Goal: Transaction & Acquisition: Book appointment/travel/reservation

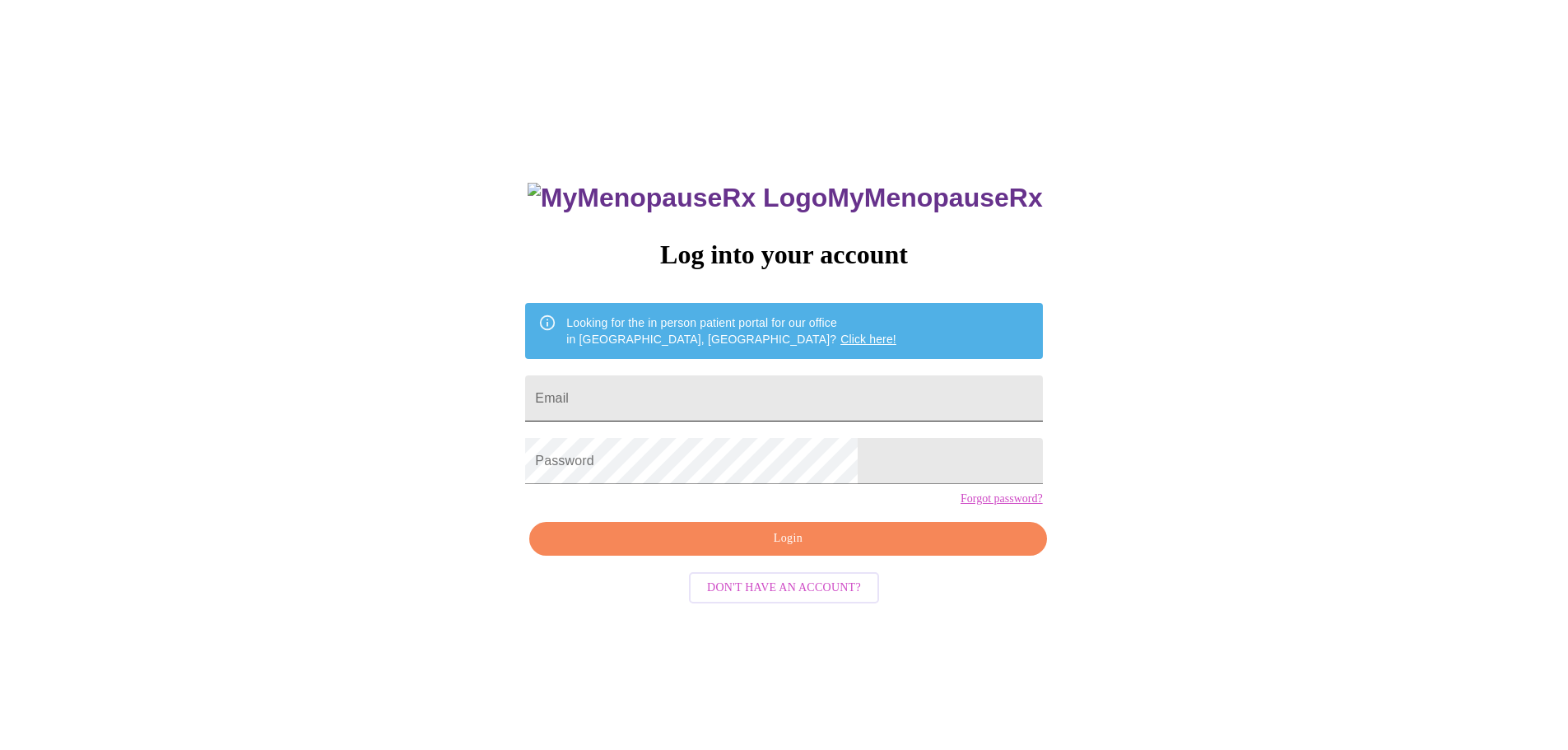
click at [746, 408] on input "Email" at bounding box center [783, 398] width 517 height 46
type input "[EMAIL_ADDRESS][DOMAIN_NAME]"
click at [711, 549] on span "Login" at bounding box center [787, 539] width 479 height 21
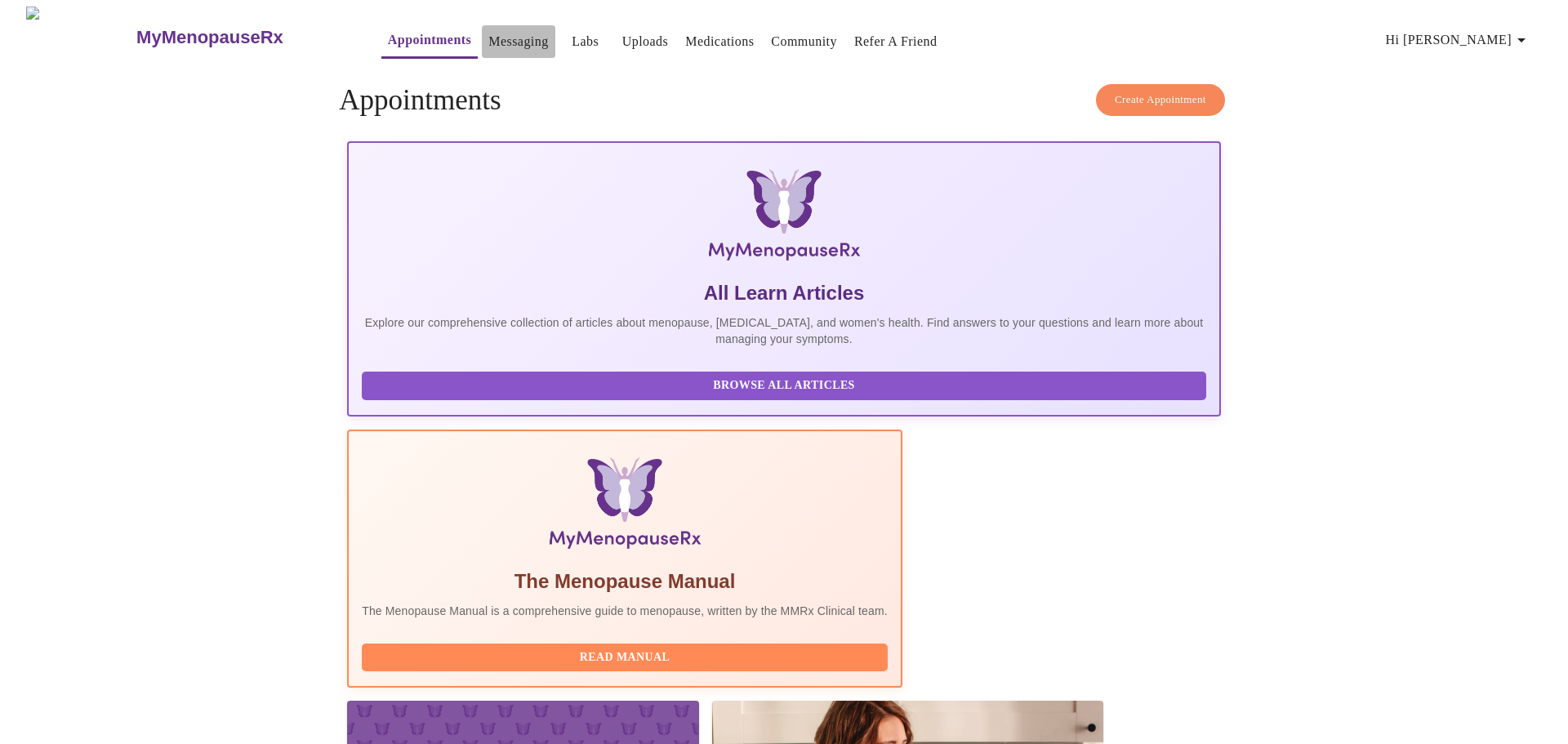
click at [493, 34] on link "Messaging" at bounding box center [518, 41] width 60 height 22
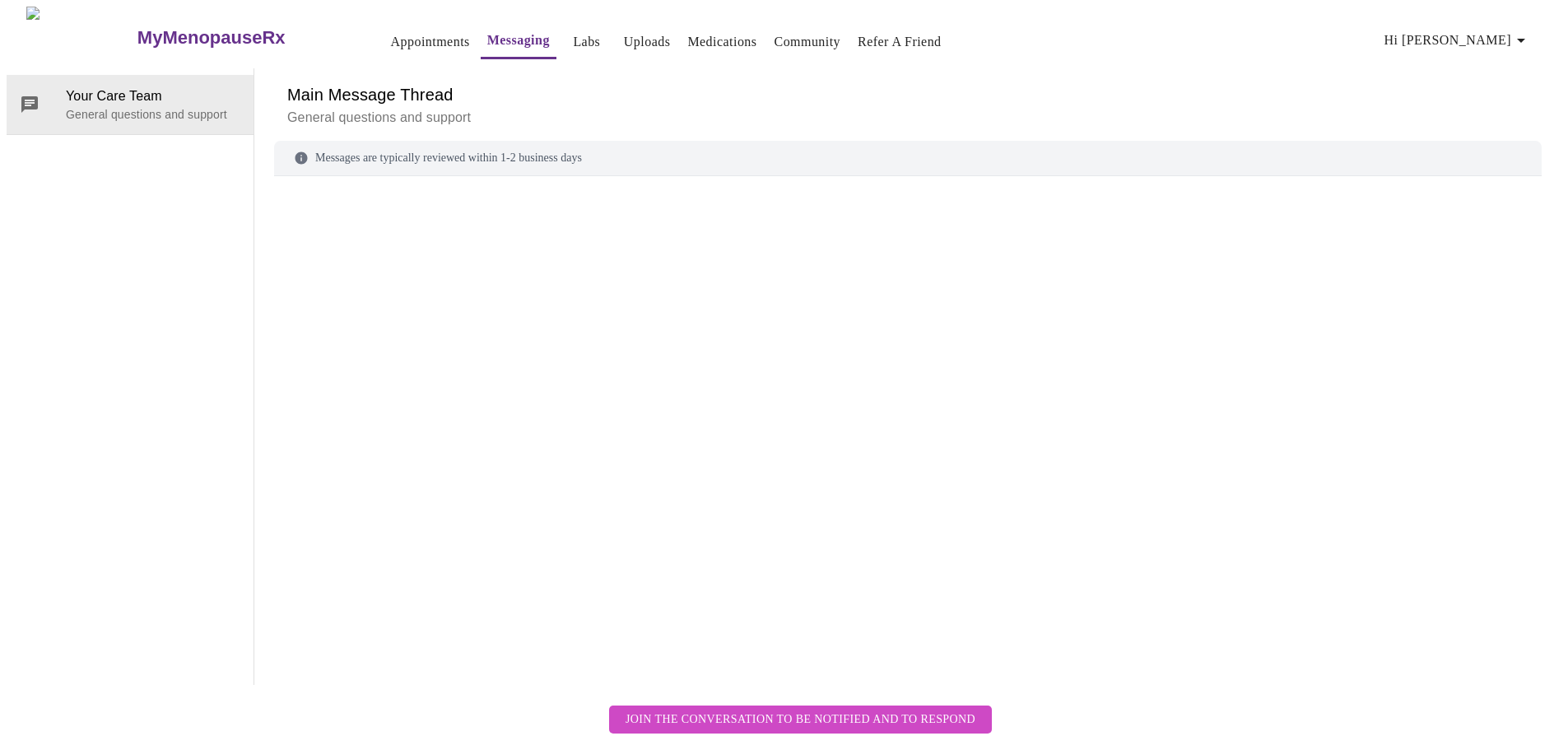
scroll to position [62, 0]
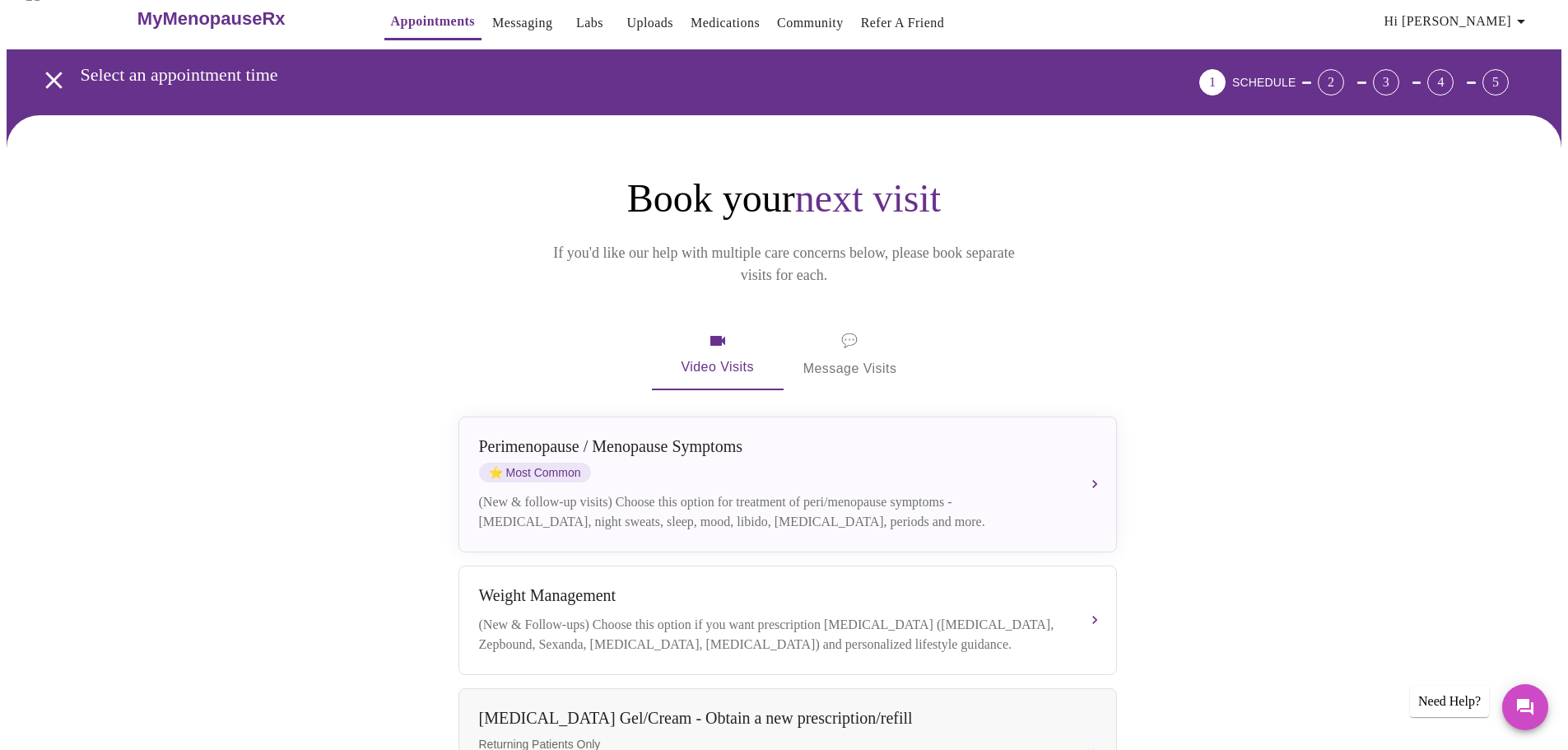
scroll to position [8, 0]
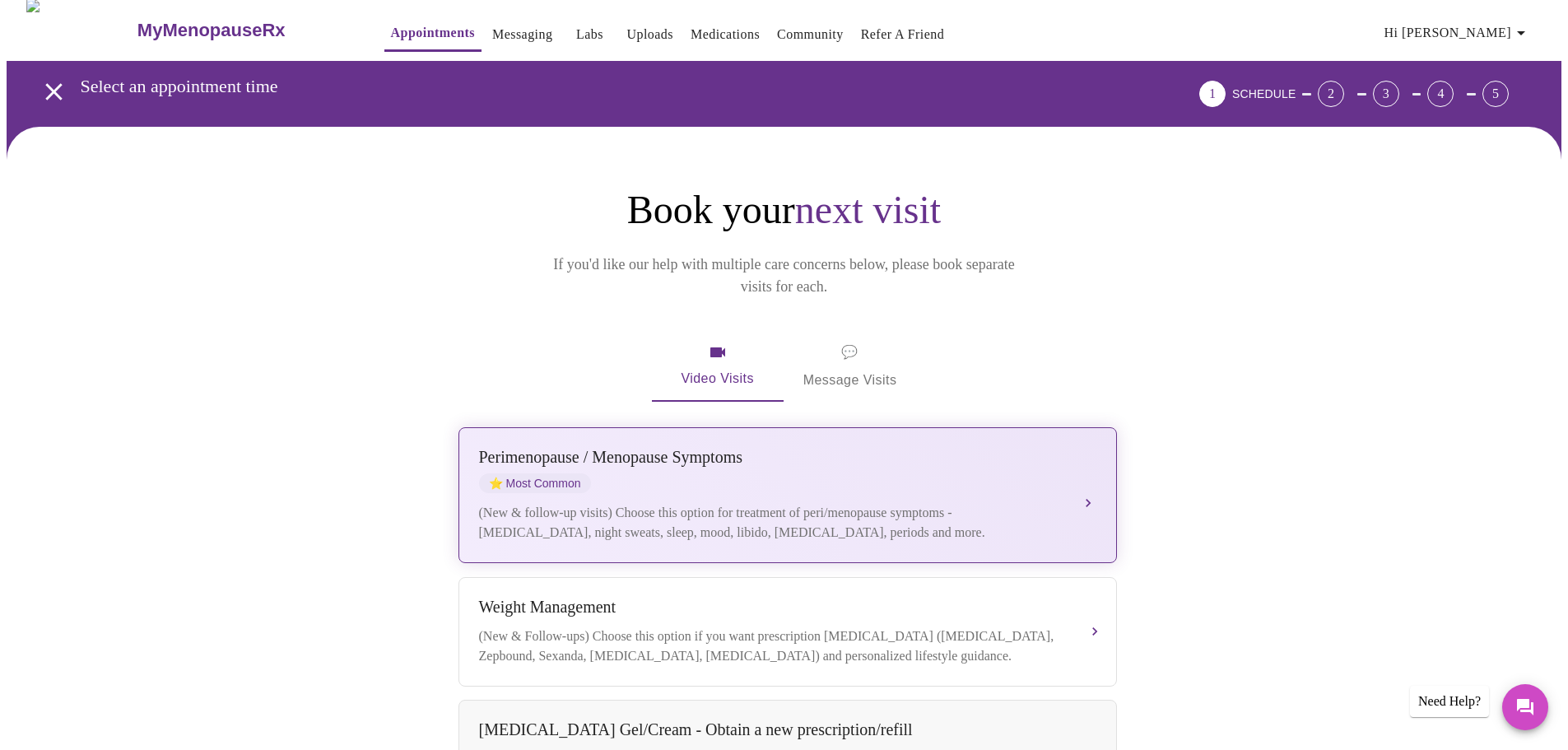
click at [806, 503] on div "(New & follow-up visits) Choose this option for treatment of peri/menopause sym…" at bounding box center [771, 522] width 585 height 39
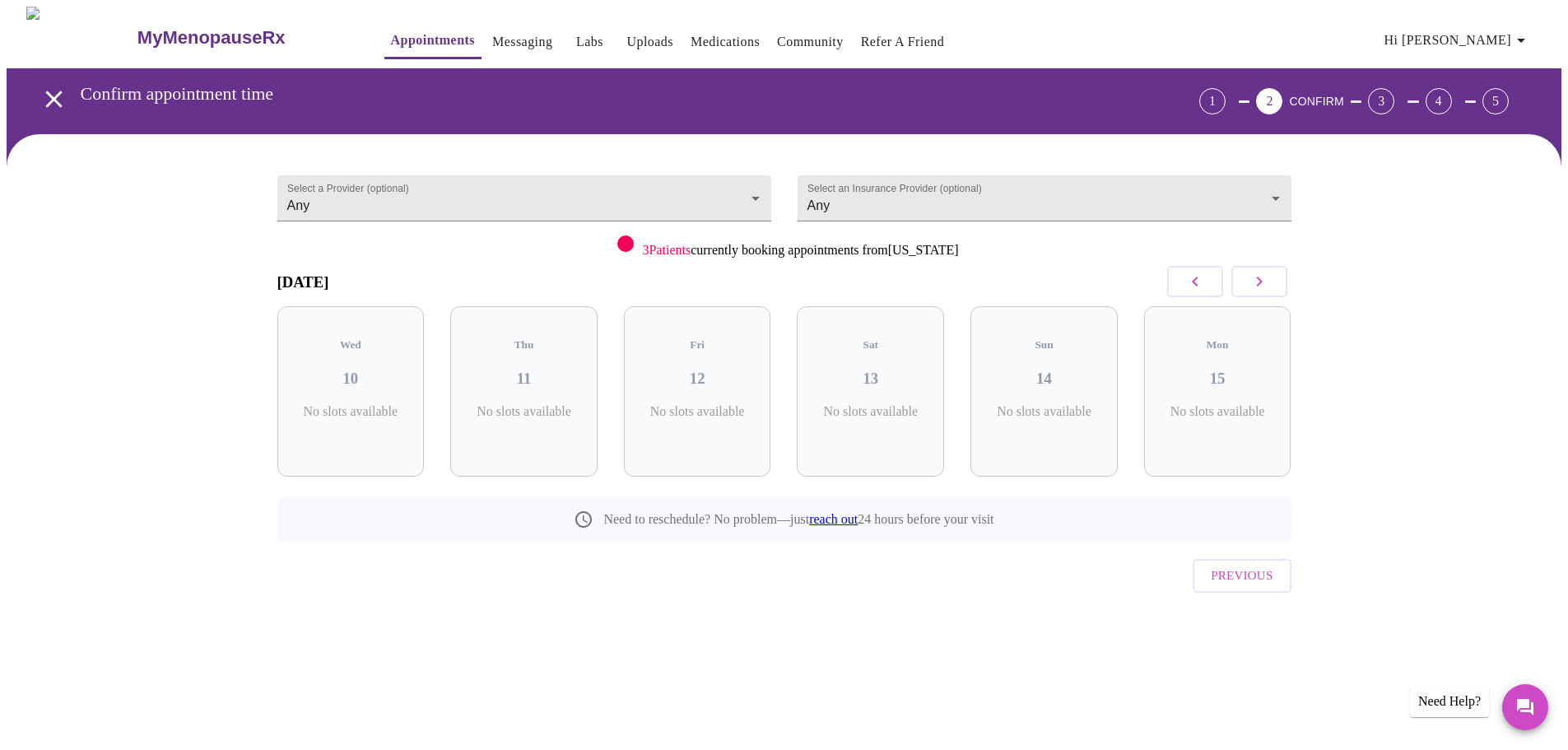
scroll to position [0, 0]
click at [1274, 269] on button "button" at bounding box center [1265, 281] width 56 height 31
click at [900, 422] on span "( 44 Total)" at bounding box center [882, 429] width 44 height 12
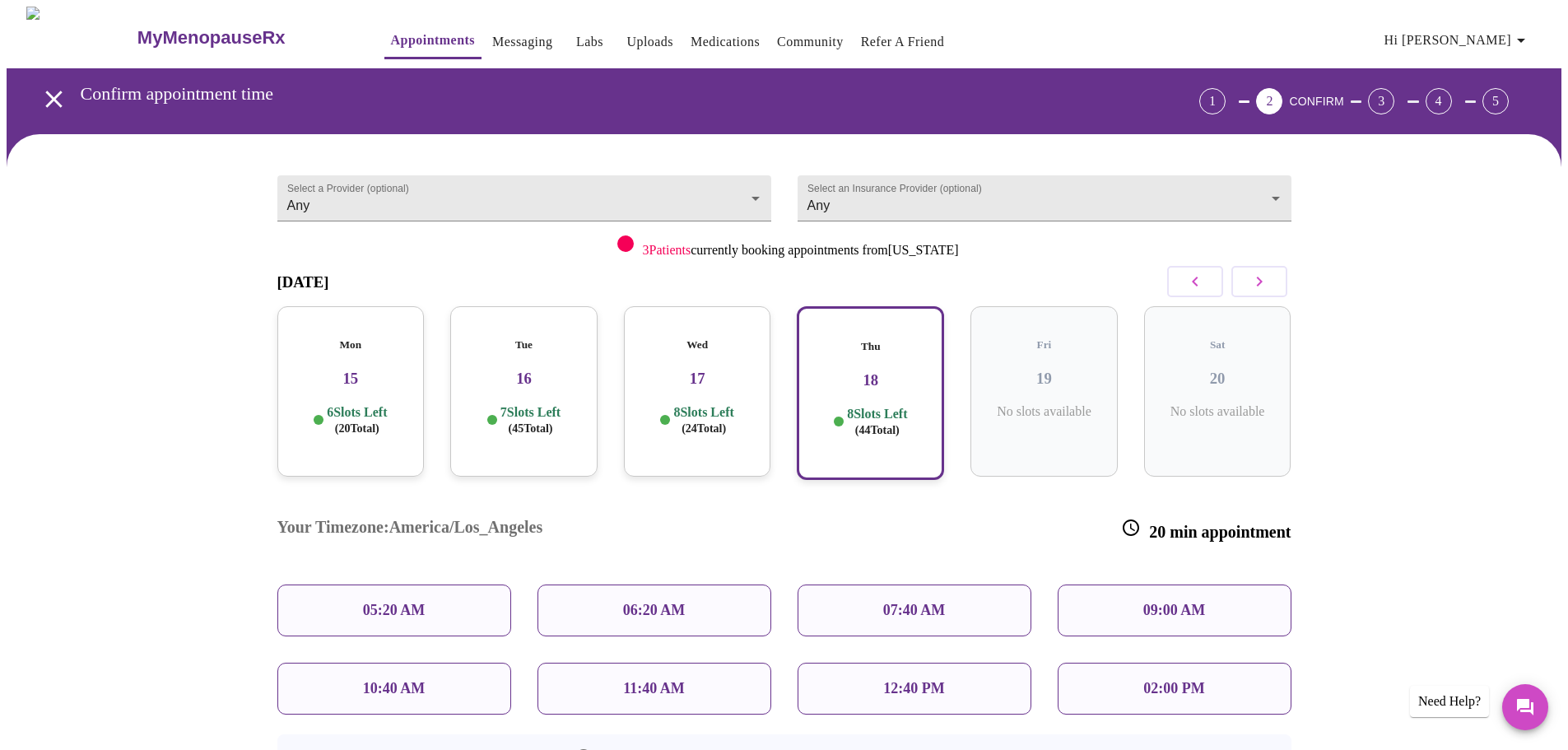
click at [1188, 602] on p "09:00 AM" at bounding box center [1175, 611] width 63 height 17
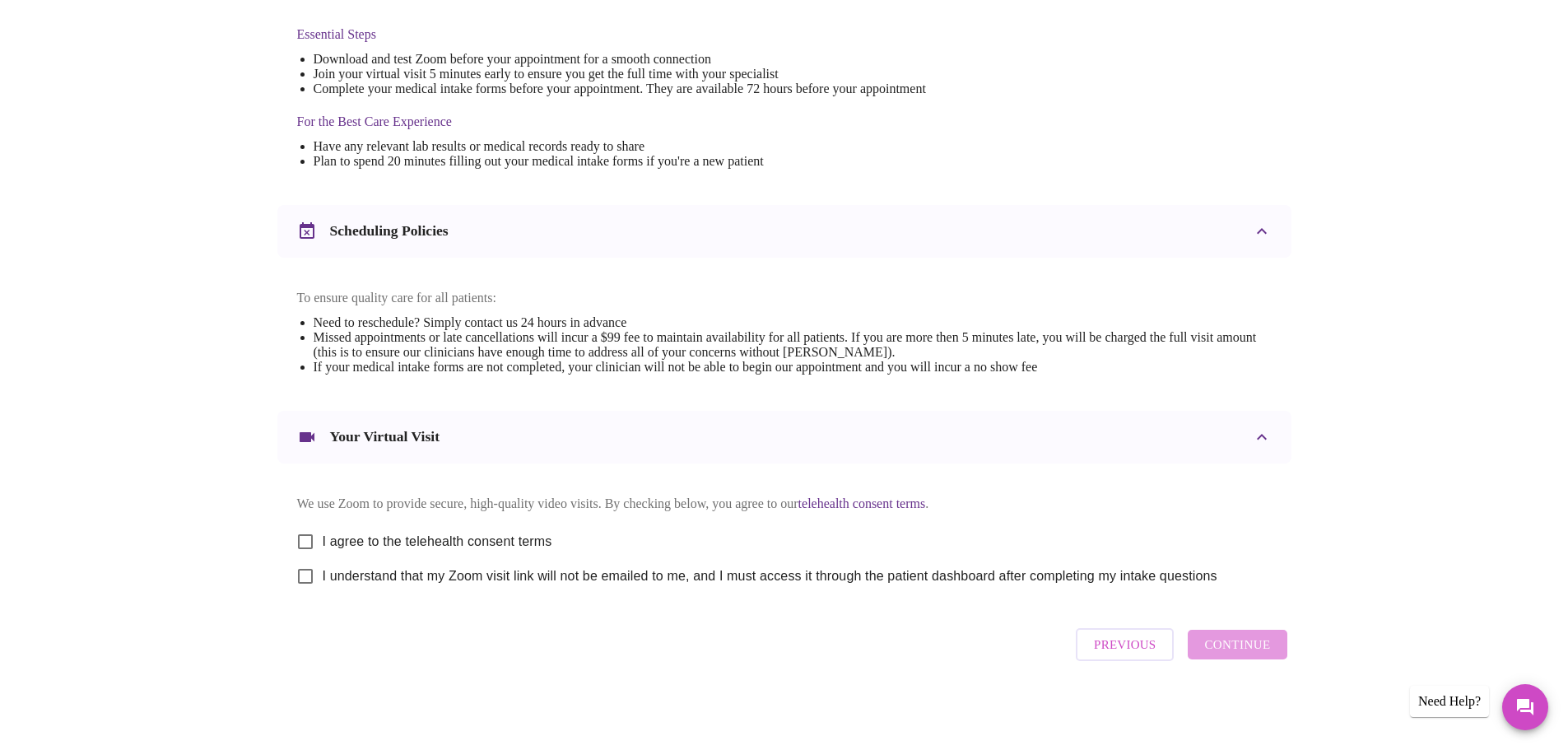
scroll to position [443, 0]
click at [312, 540] on input "I agree to the telehealth consent terms" at bounding box center [306, 542] width 35 height 35
checkbox input "true"
click at [314, 576] on input "I understand that my Zoom visit link will not be emailed to me, and I must acce…" at bounding box center [306, 577] width 35 height 35
checkbox input "true"
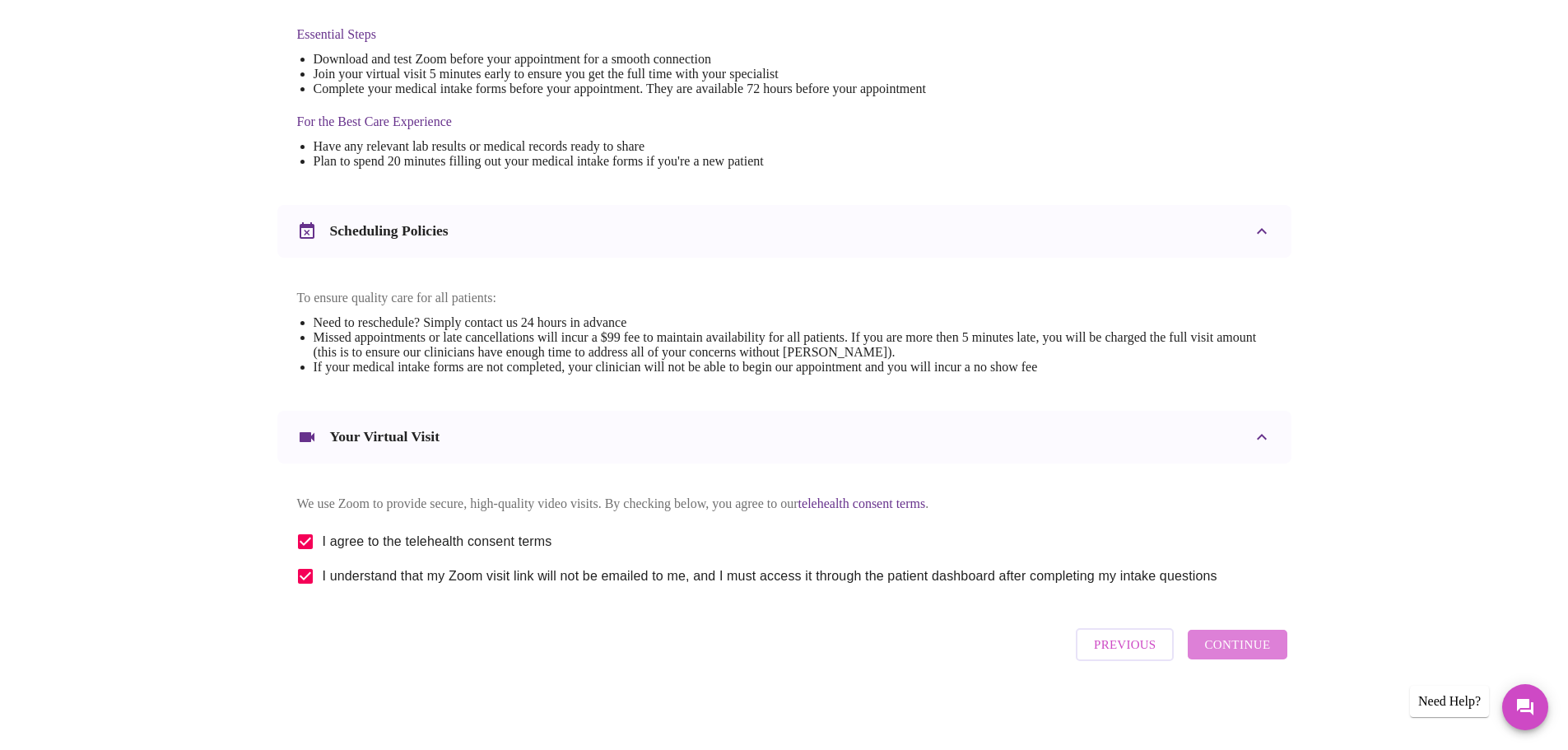
click at [1275, 651] on button "Continue" at bounding box center [1237, 645] width 98 height 30
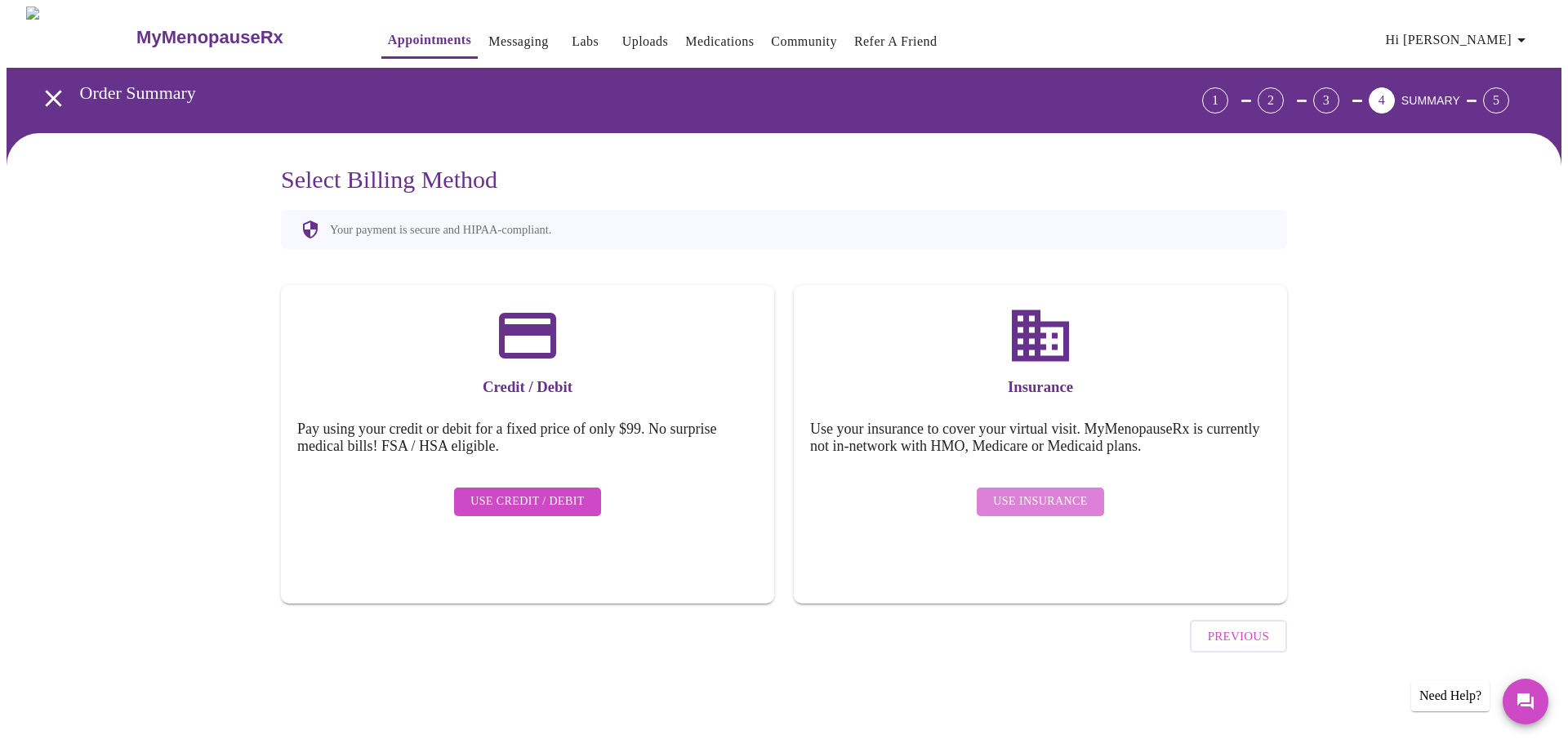
click at [1046, 492] on span "Use Insurance" at bounding box center [1040, 502] width 94 height 21
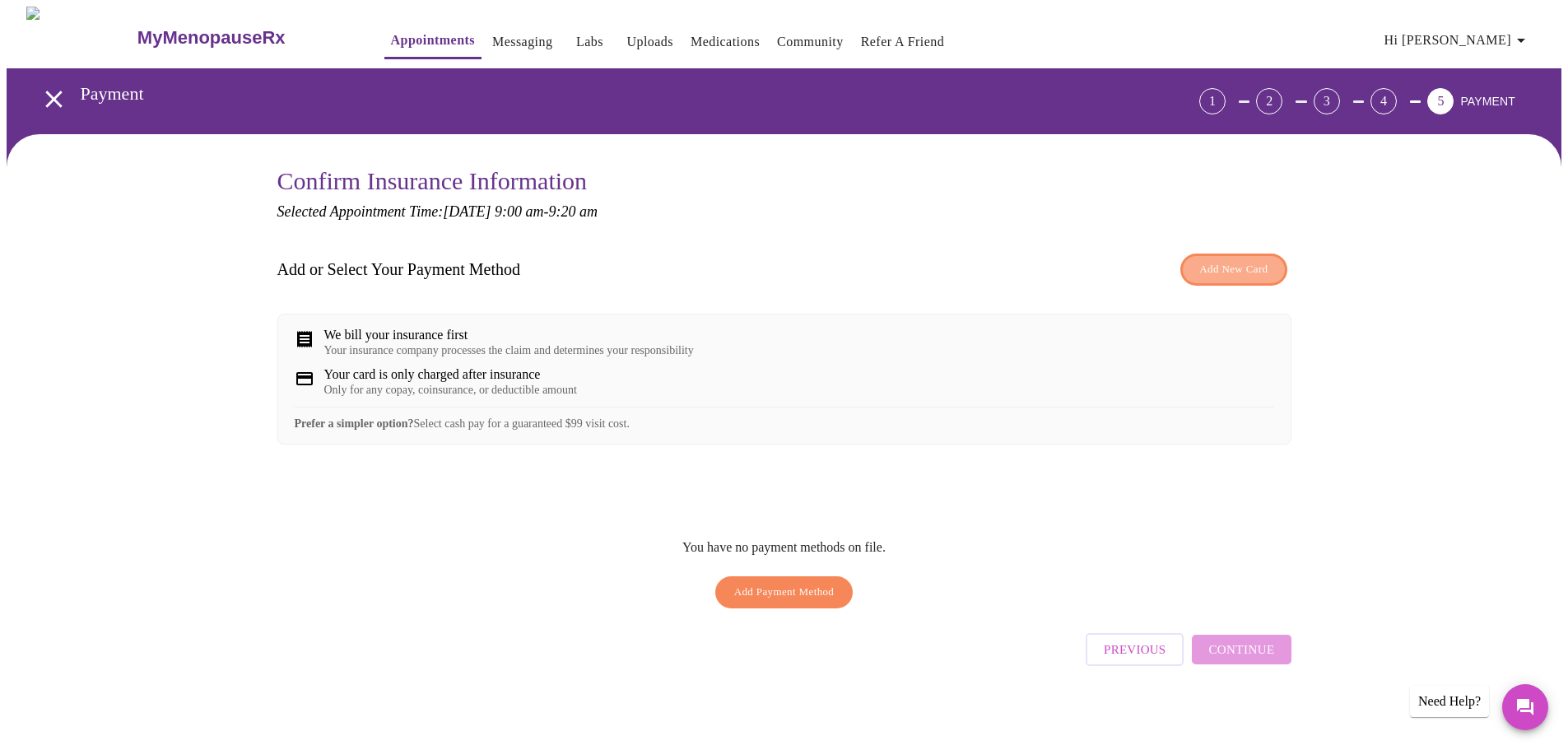
click at [1245, 274] on span "Add New Card" at bounding box center [1233, 270] width 68 height 19
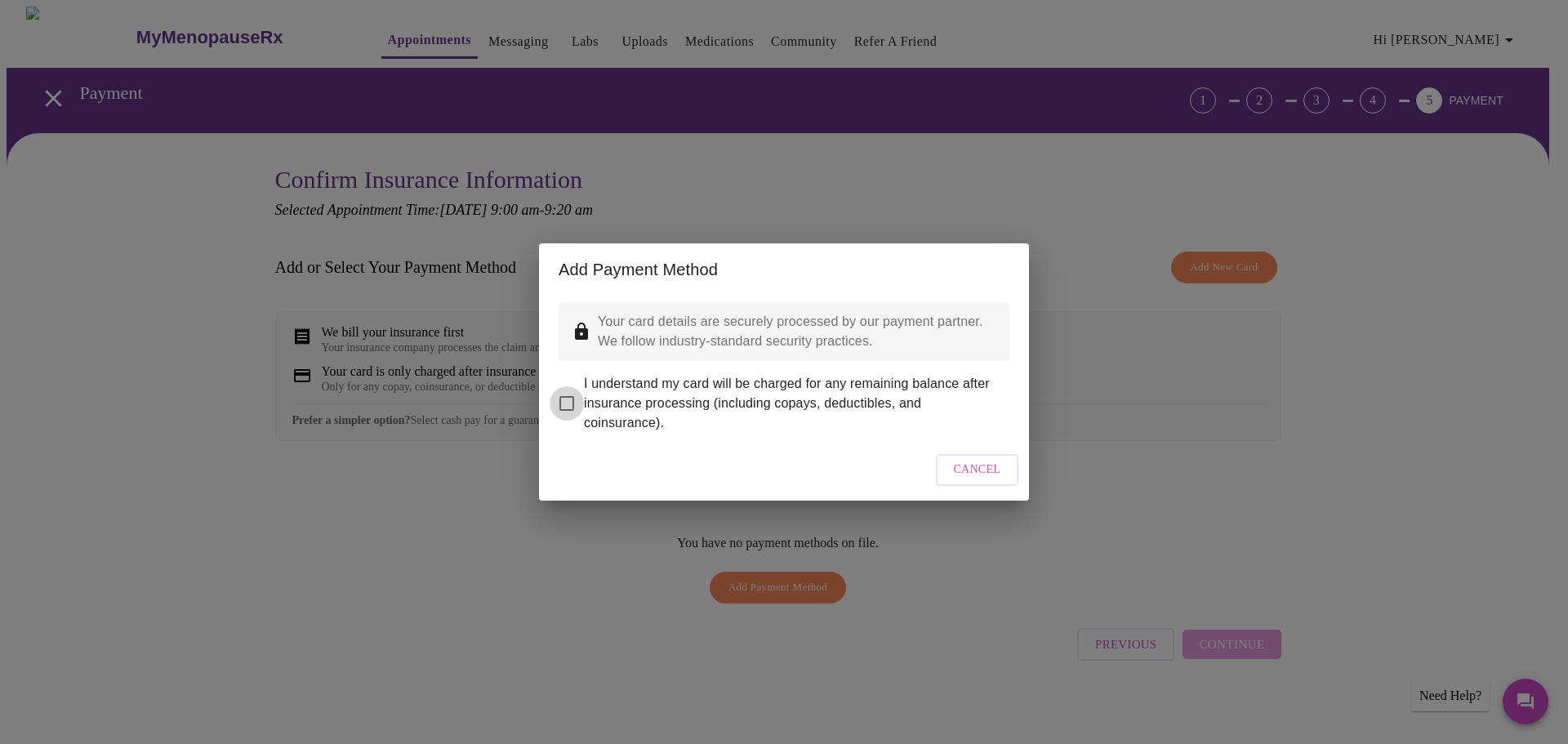
click at [566, 391] on input "I understand my card will be charged for any remaining balance after insurance …" at bounding box center [567, 404] width 35 height 35
checkbox input "true"
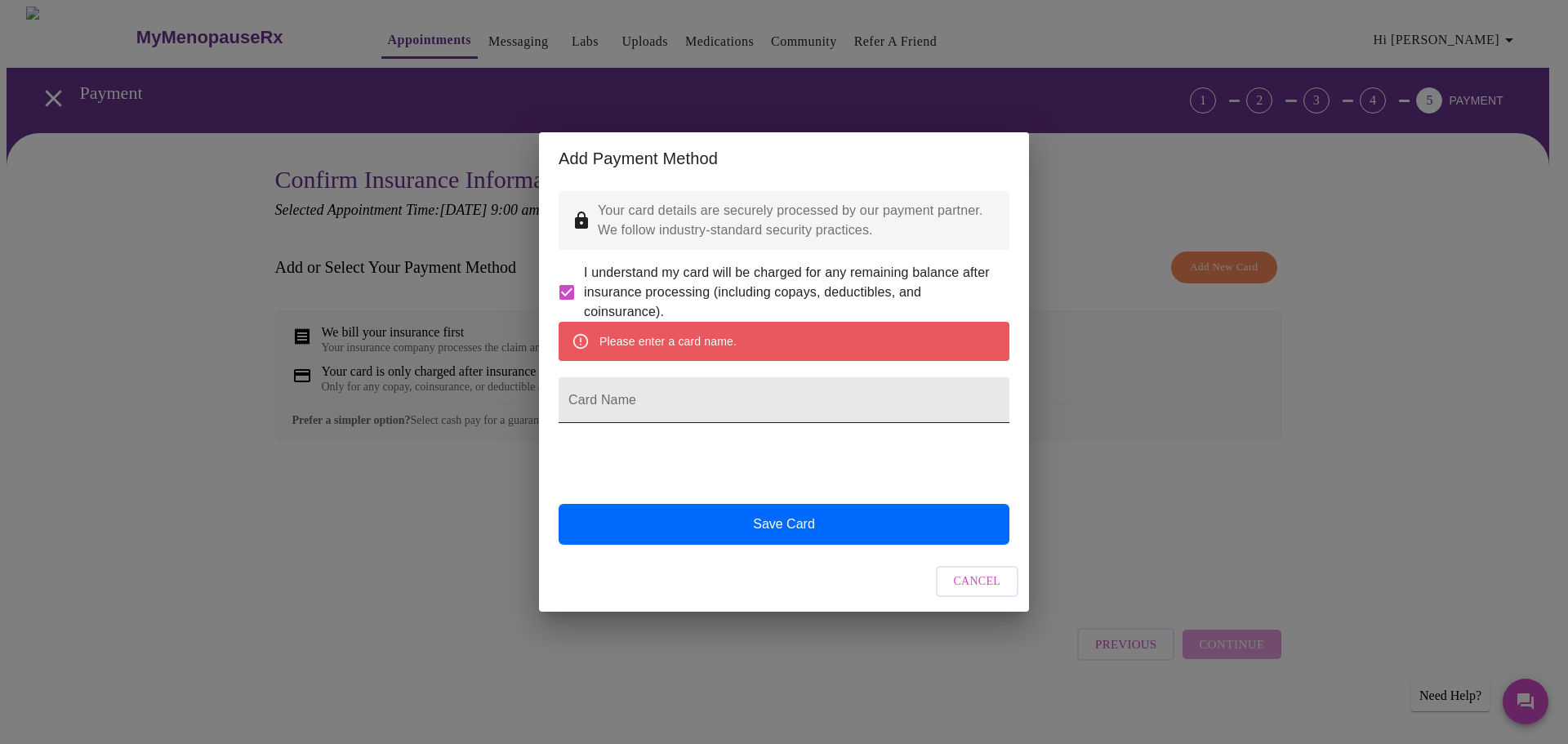
click at [749, 411] on input "Card Name" at bounding box center [784, 400] width 451 height 46
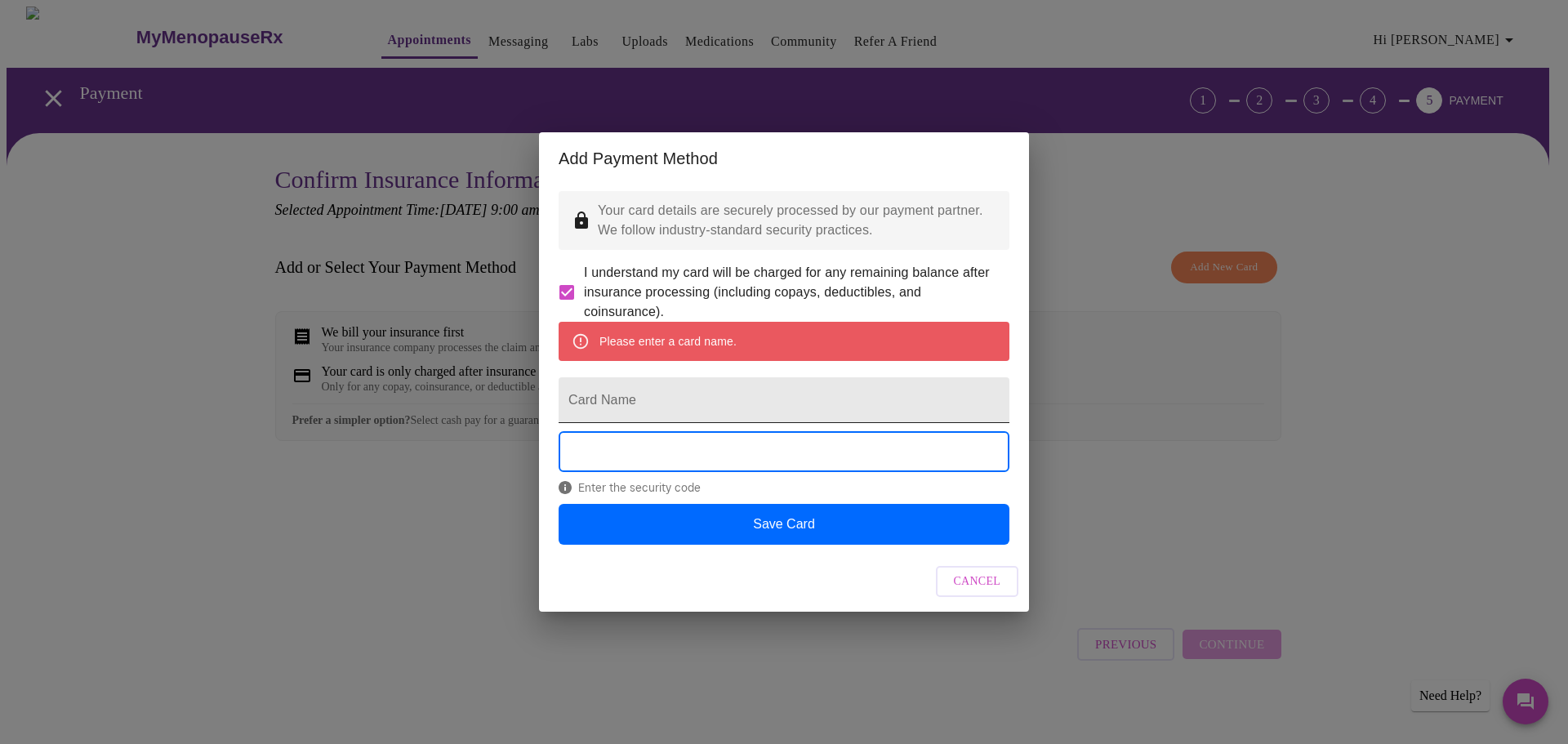
click at [726, 410] on input "Card Name" at bounding box center [784, 400] width 451 height 46
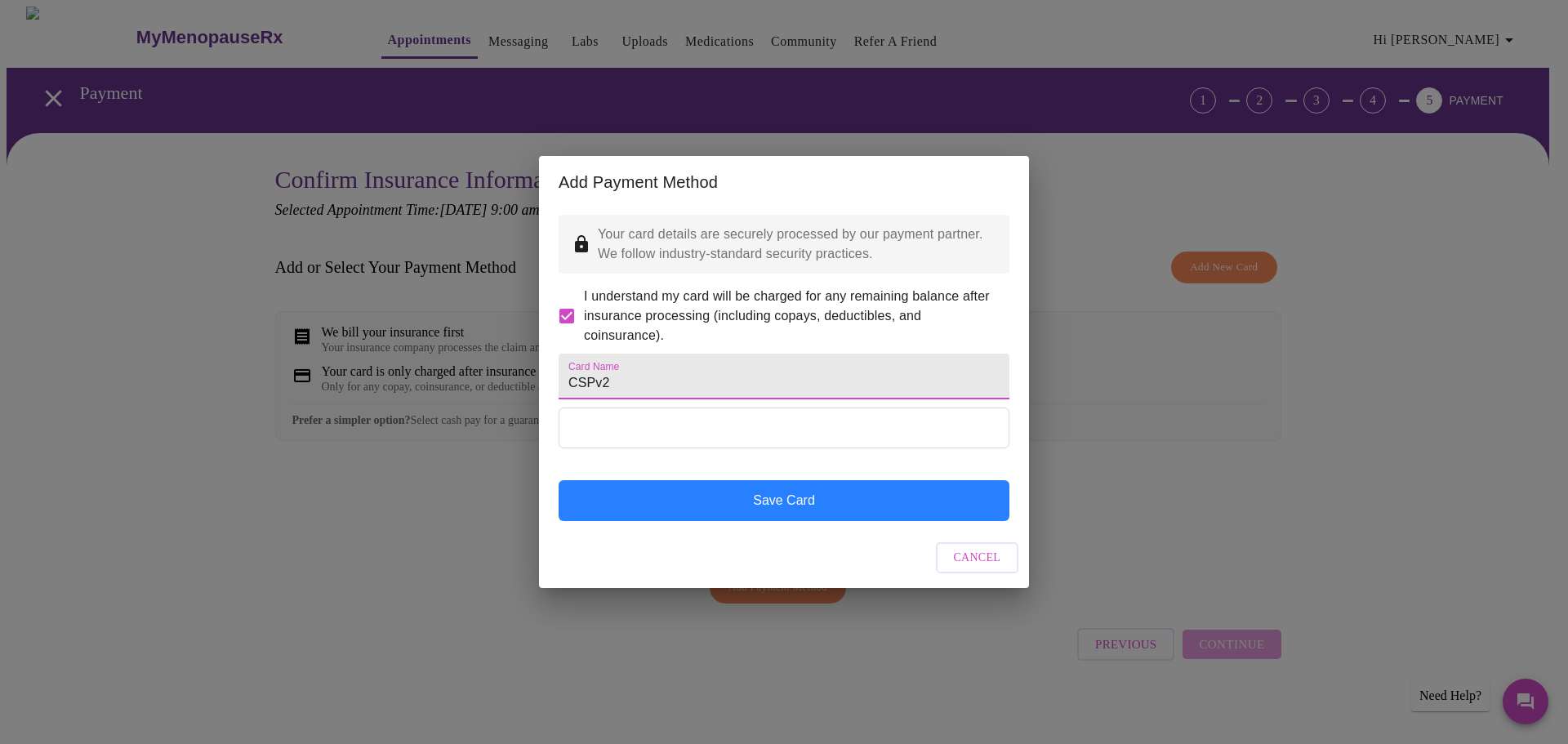
type input "CSPv2"
click at [751, 521] on button "Save Card" at bounding box center [784, 500] width 451 height 41
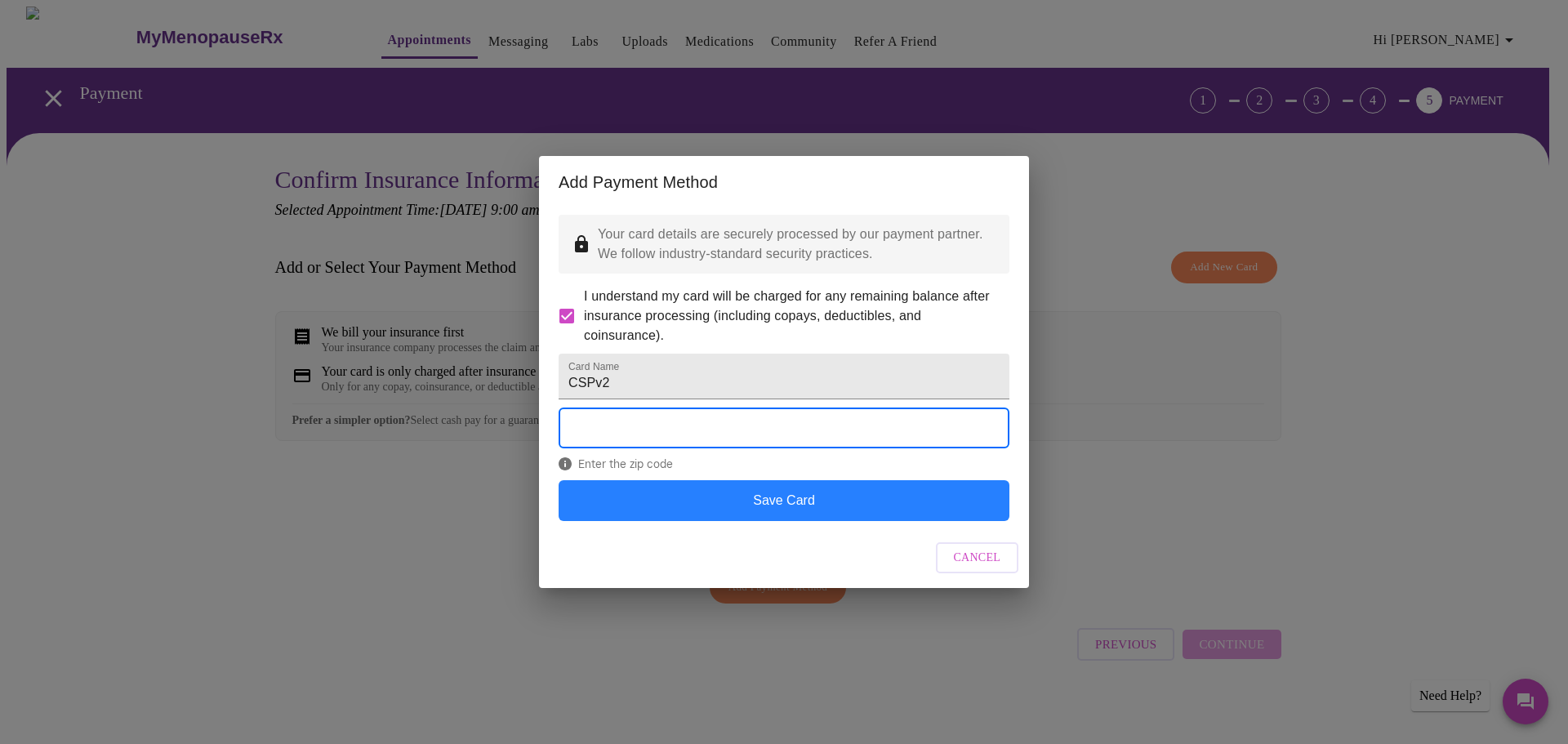
click at [857, 521] on button "Save Card" at bounding box center [784, 500] width 451 height 41
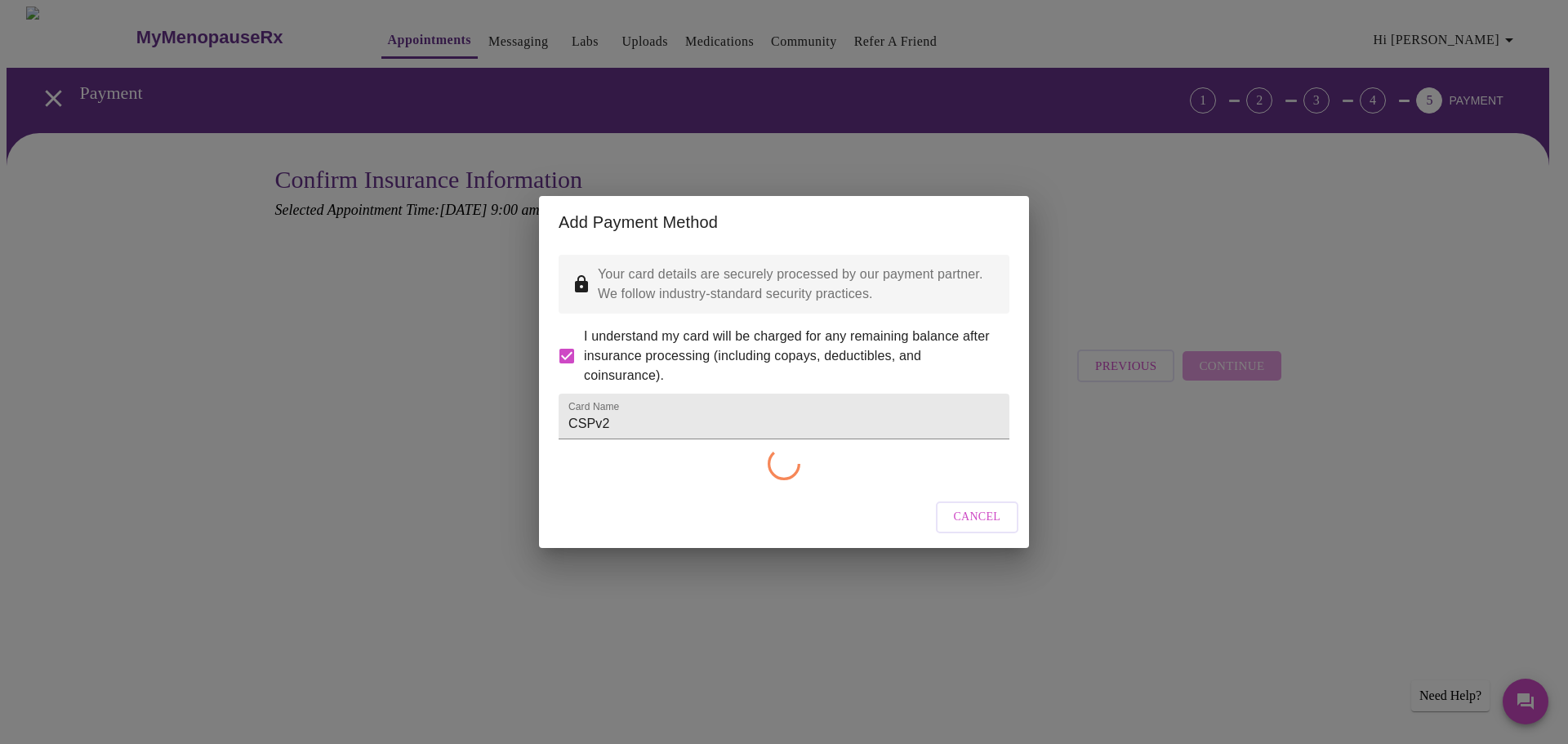
checkbox input "false"
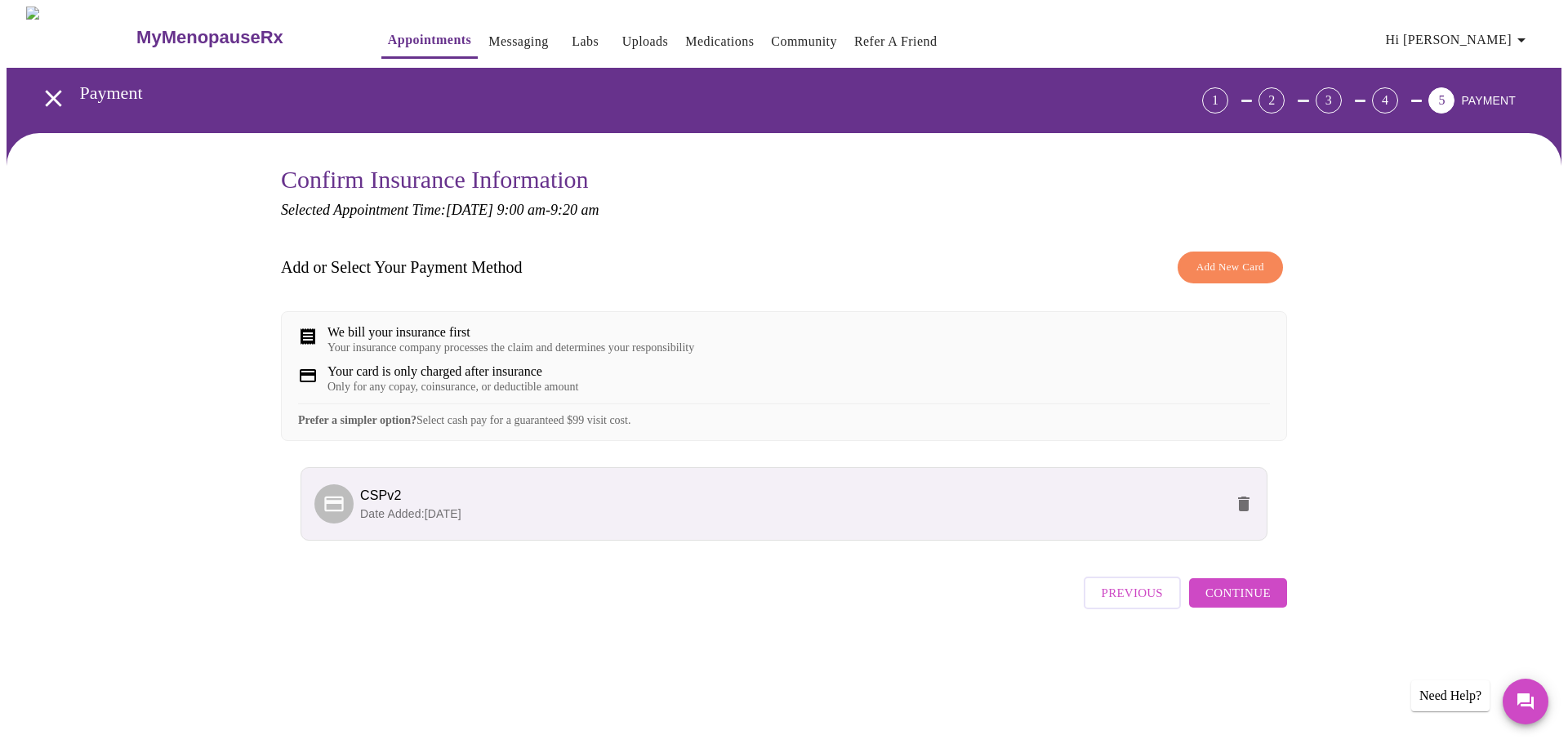
click at [1240, 603] on span "Continue" at bounding box center [1239, 593] width 66 height 22
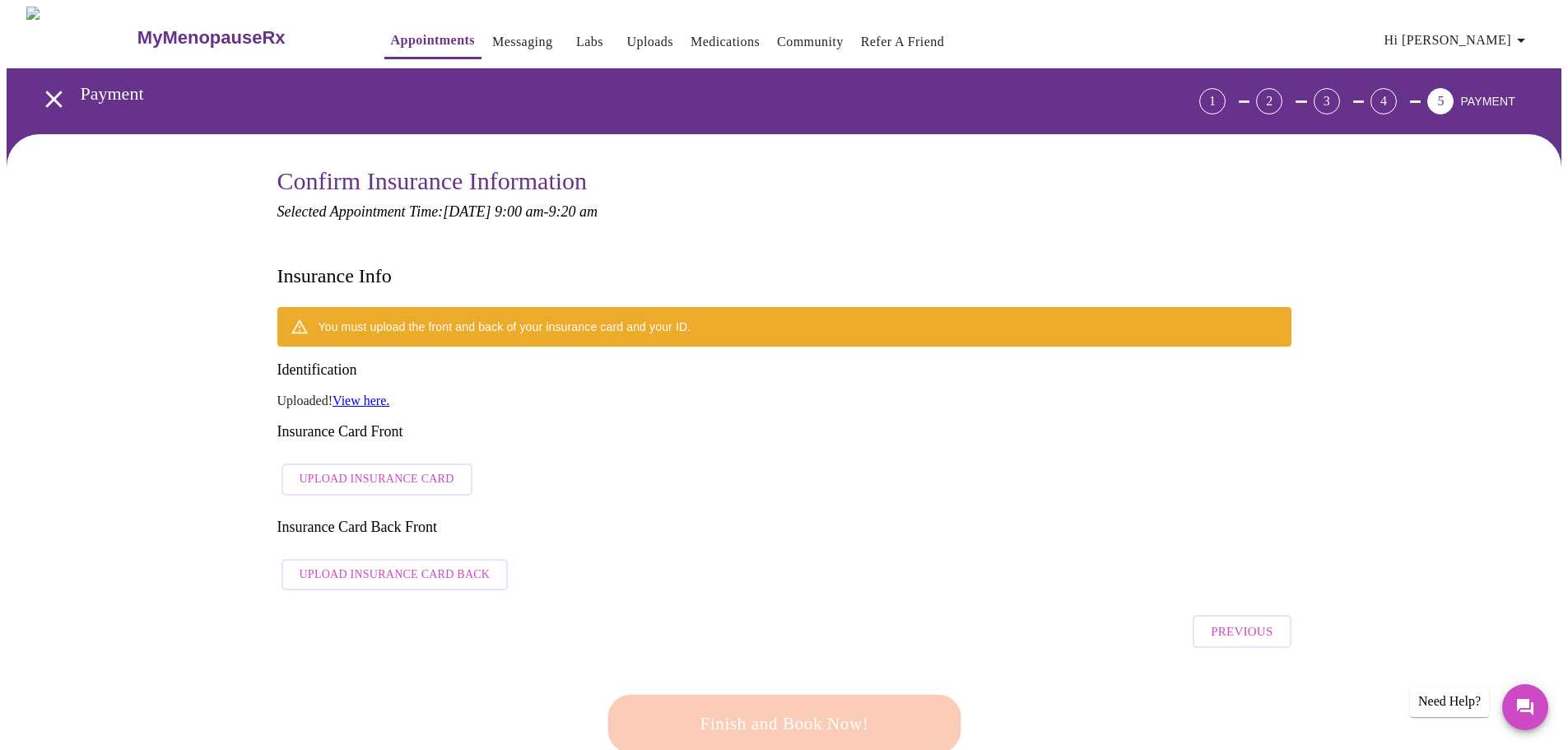
click at [384, 394] on link "View here." at bounding box center [361, 401] width 57 height 14
click at [378, 470] on span "Upload Insurance Card" at bounding box center [377, 480] width 155 height 21
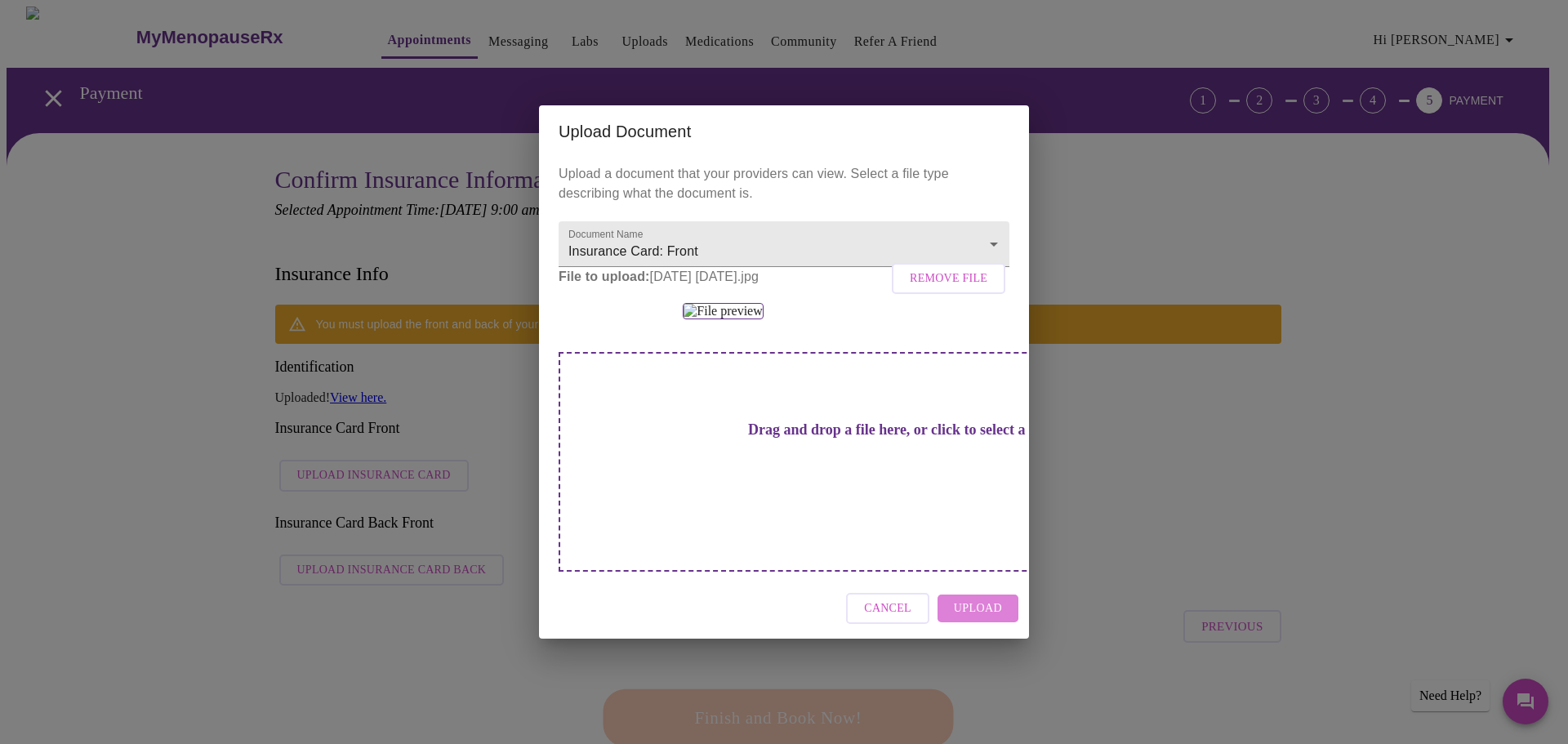
click at [978, 619] on span "Upload" at bounding box center [978, 609] width 48 height 21
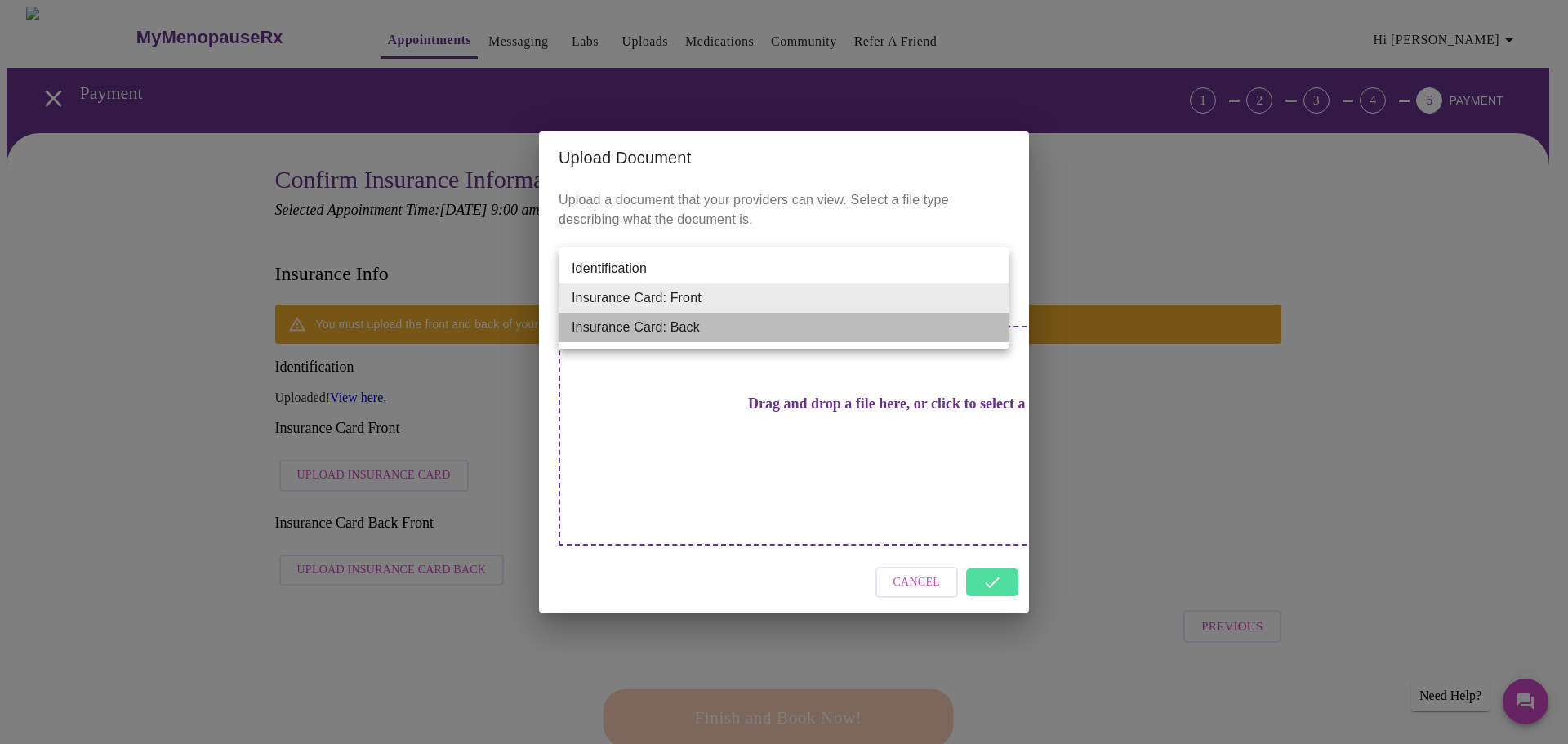
click at [854, 326] on li "Insurance Card: Back" at bounding box center [784, 327] width 451 height 29
type input "Insurance Card: Back"
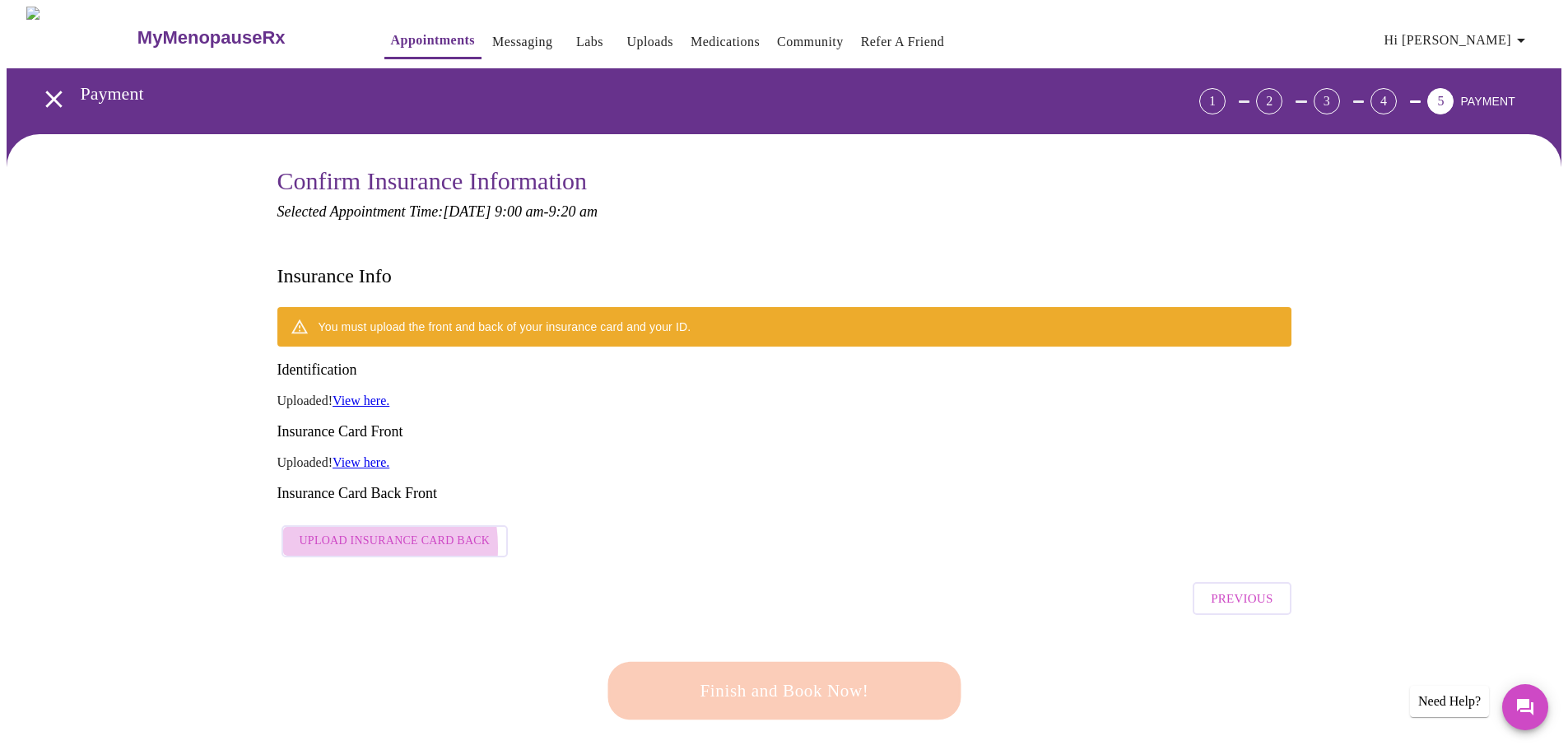
click at [340, 531] on span "Upload Insurance Card Back" at bounding box center [395, 542] width 191 height 21
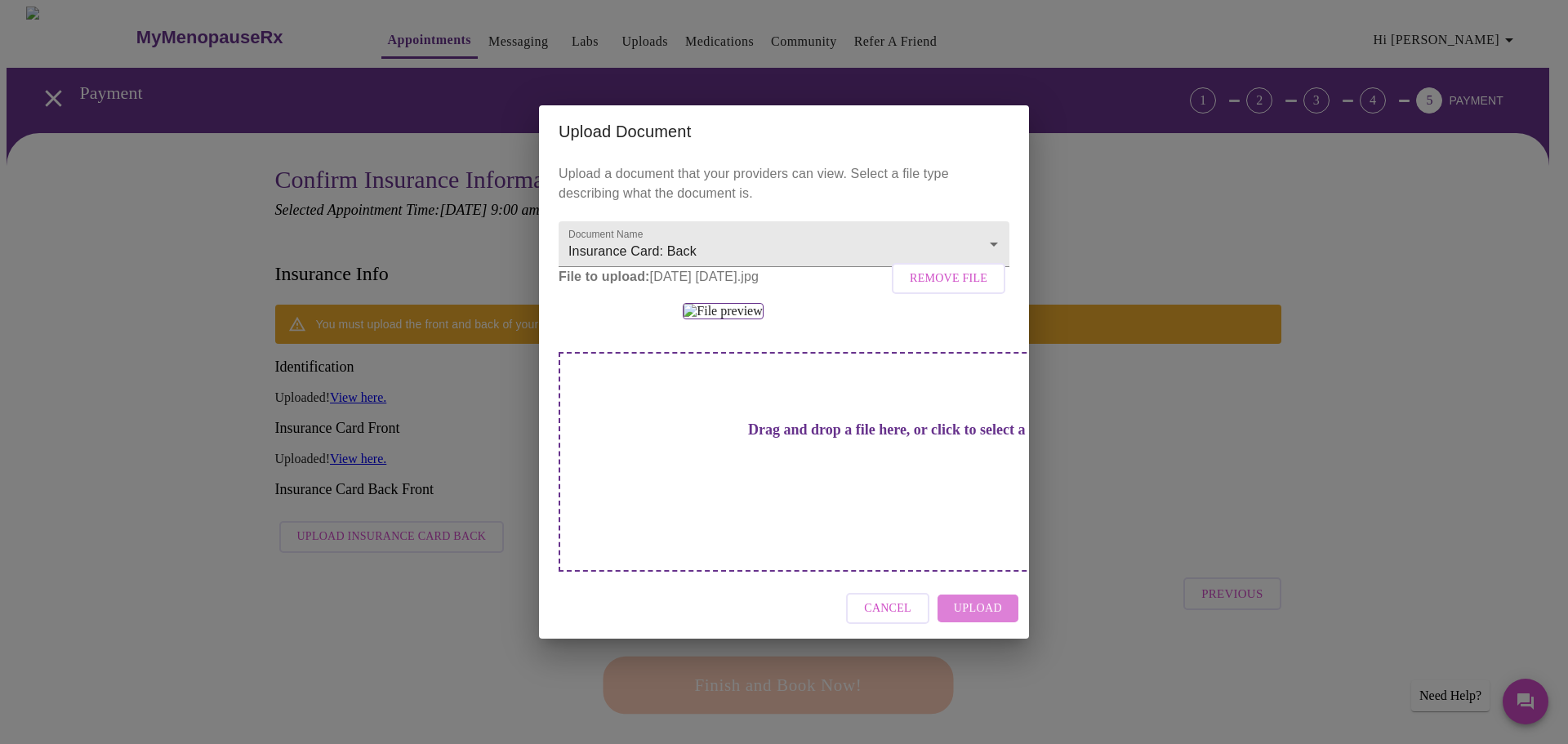
click at [992, 619] on span "Upload" at bounding box center [978, 609] width 48 height 21
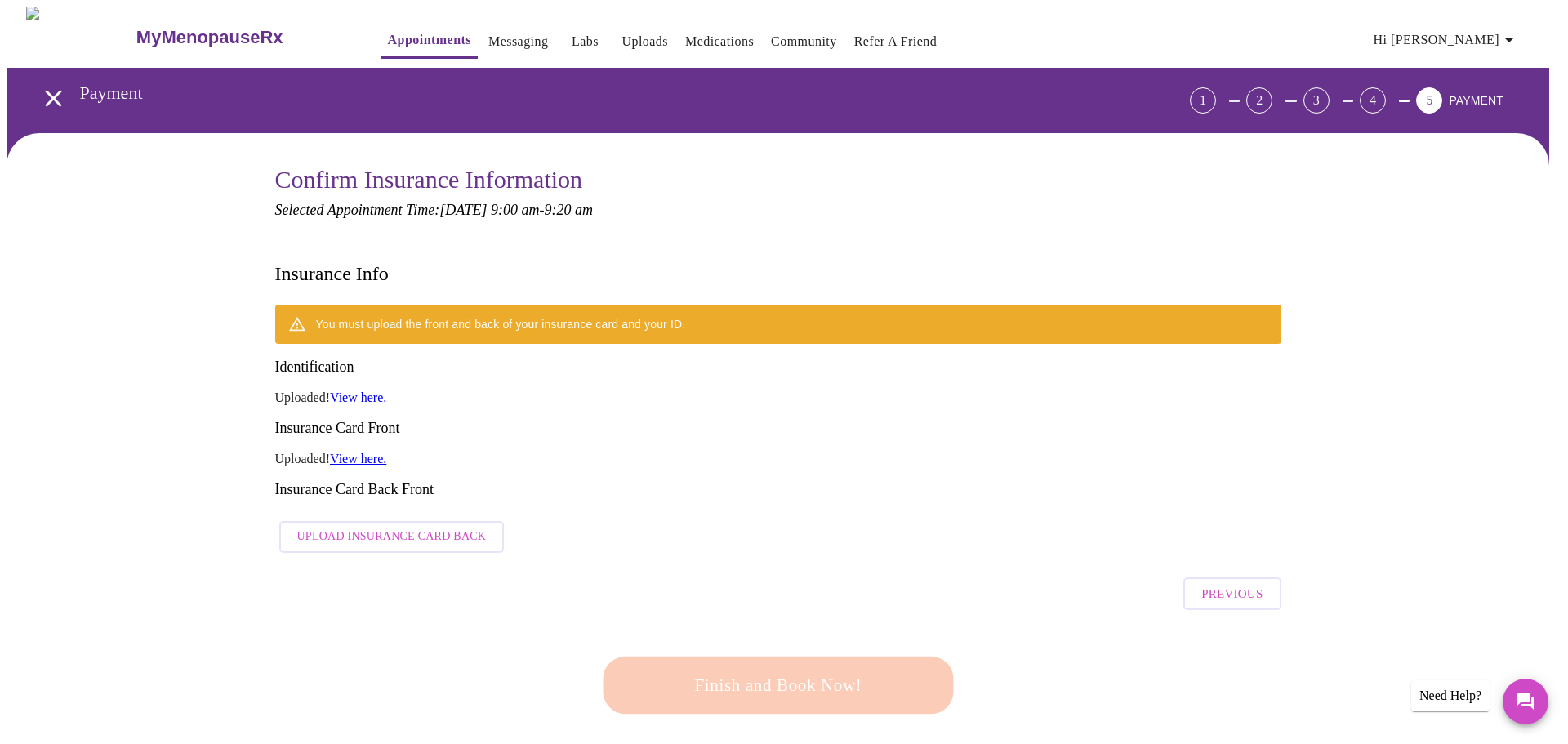
click at [985, 677] on div "Upload Document Upload a document that your providers can view. Select a file t…" at bounding box center [784, 372] width 1568 height 744
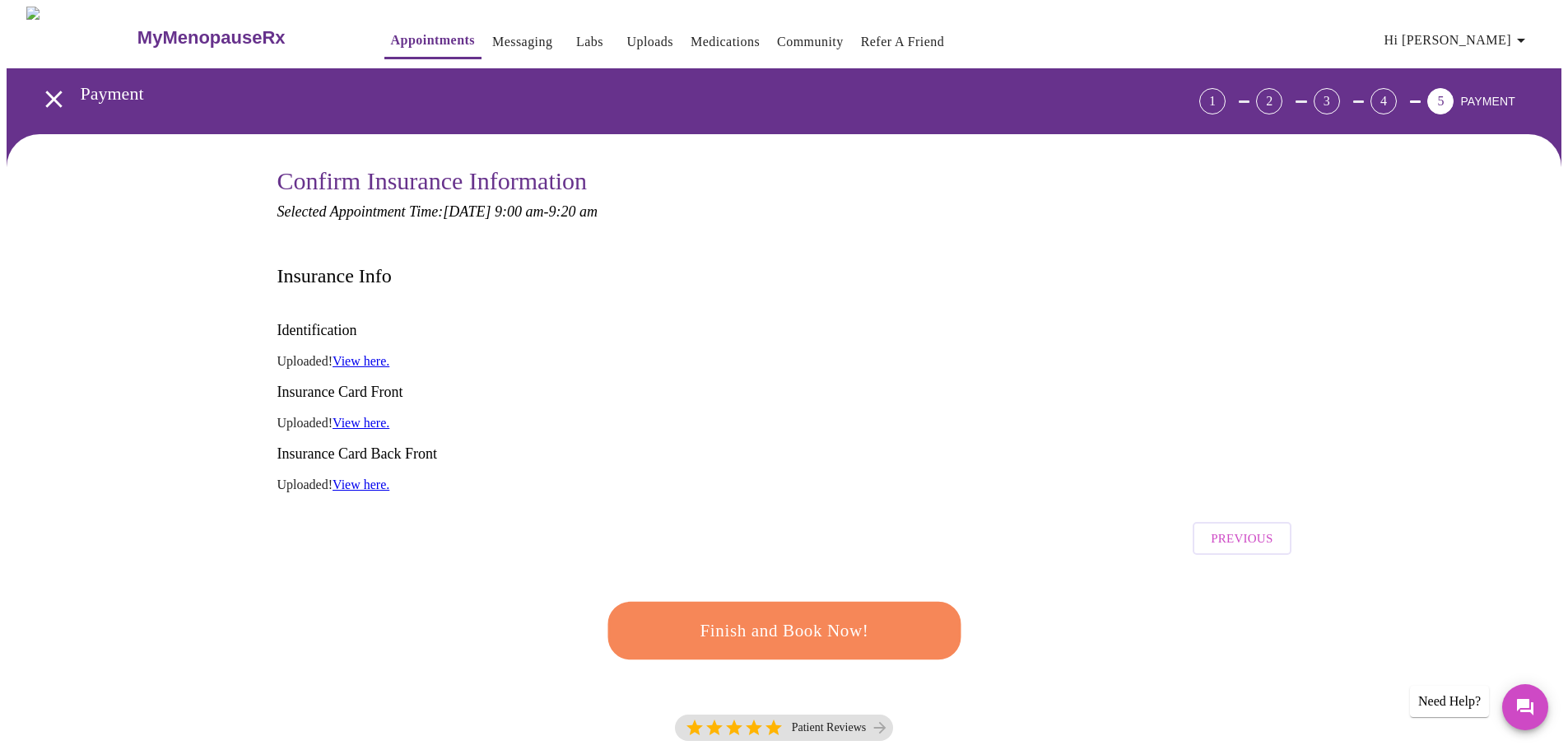
click at [713, 602] on button "Finish and Book Now!" at bounding box center [783, 631] width 353 height 57
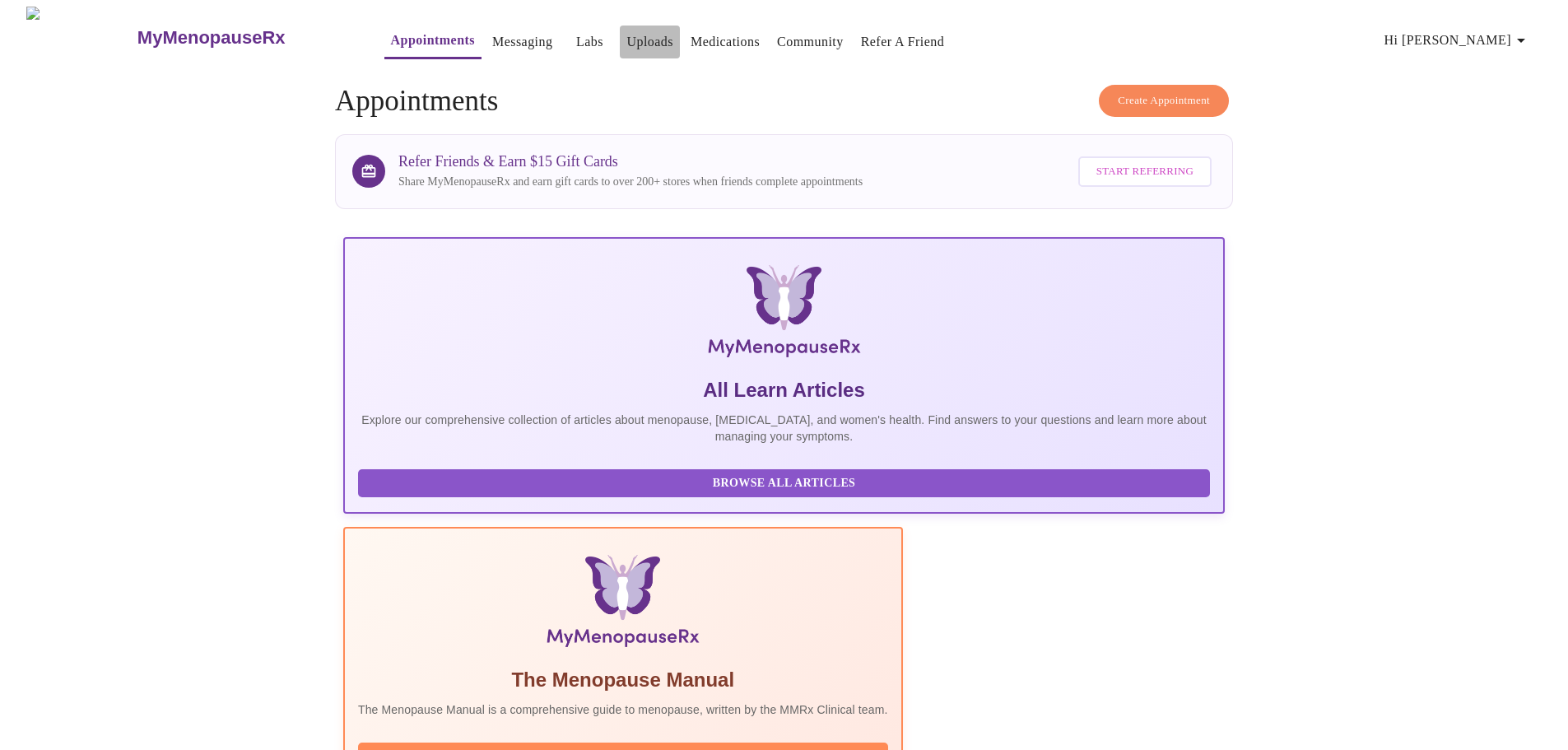
click at [626, 37] on link "Uploads" at bounding box center [650, 42] width 47 height 23
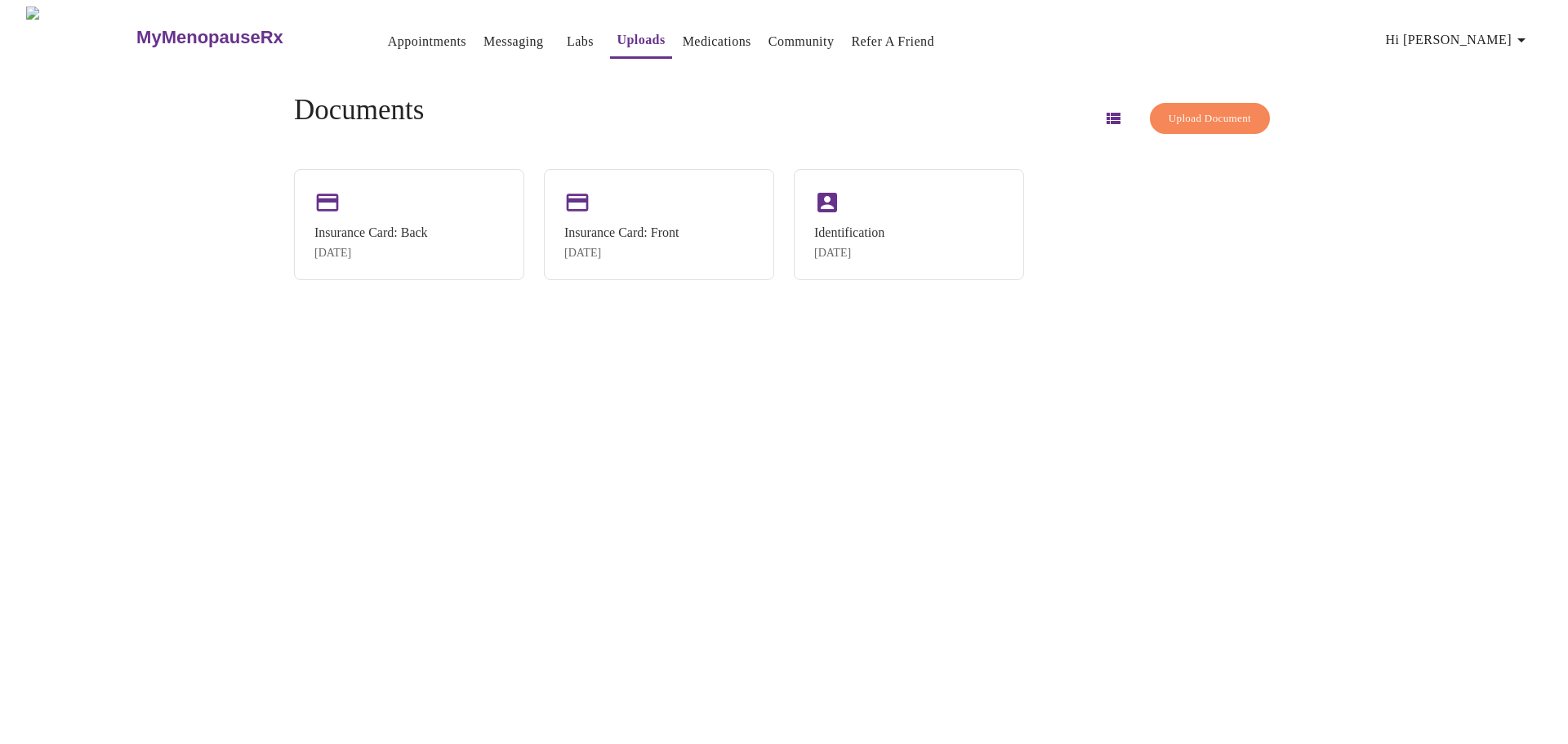
click at [1203, 111] on span "Upload Document" at bounding box center [1209, 119] width 82 height 19
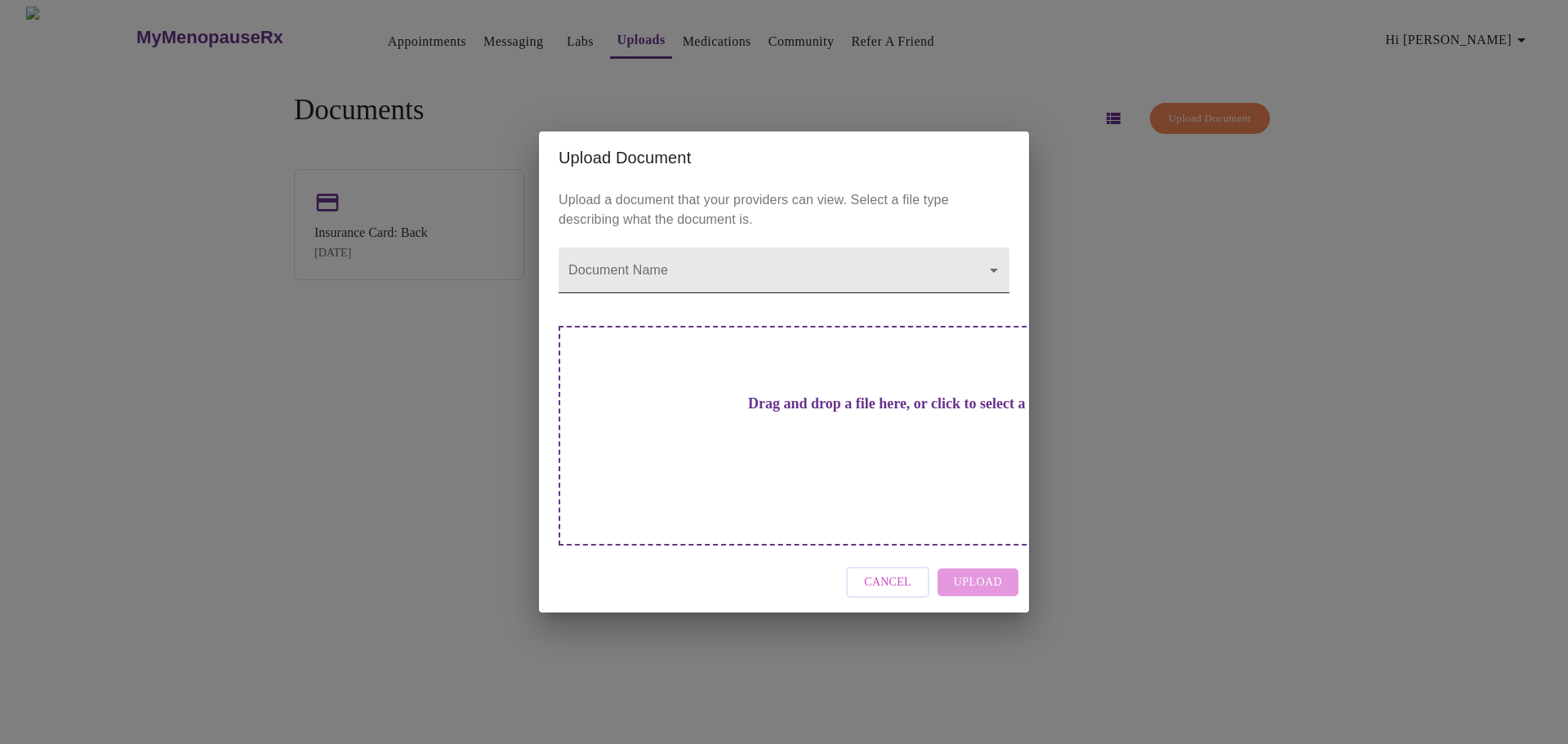
click at [813, 302] on body "MyMenopauseRx Appointments Messaging Labs Uploads Medications Community Refer a…" at bounding box center [784, 378] width 1555 height 744
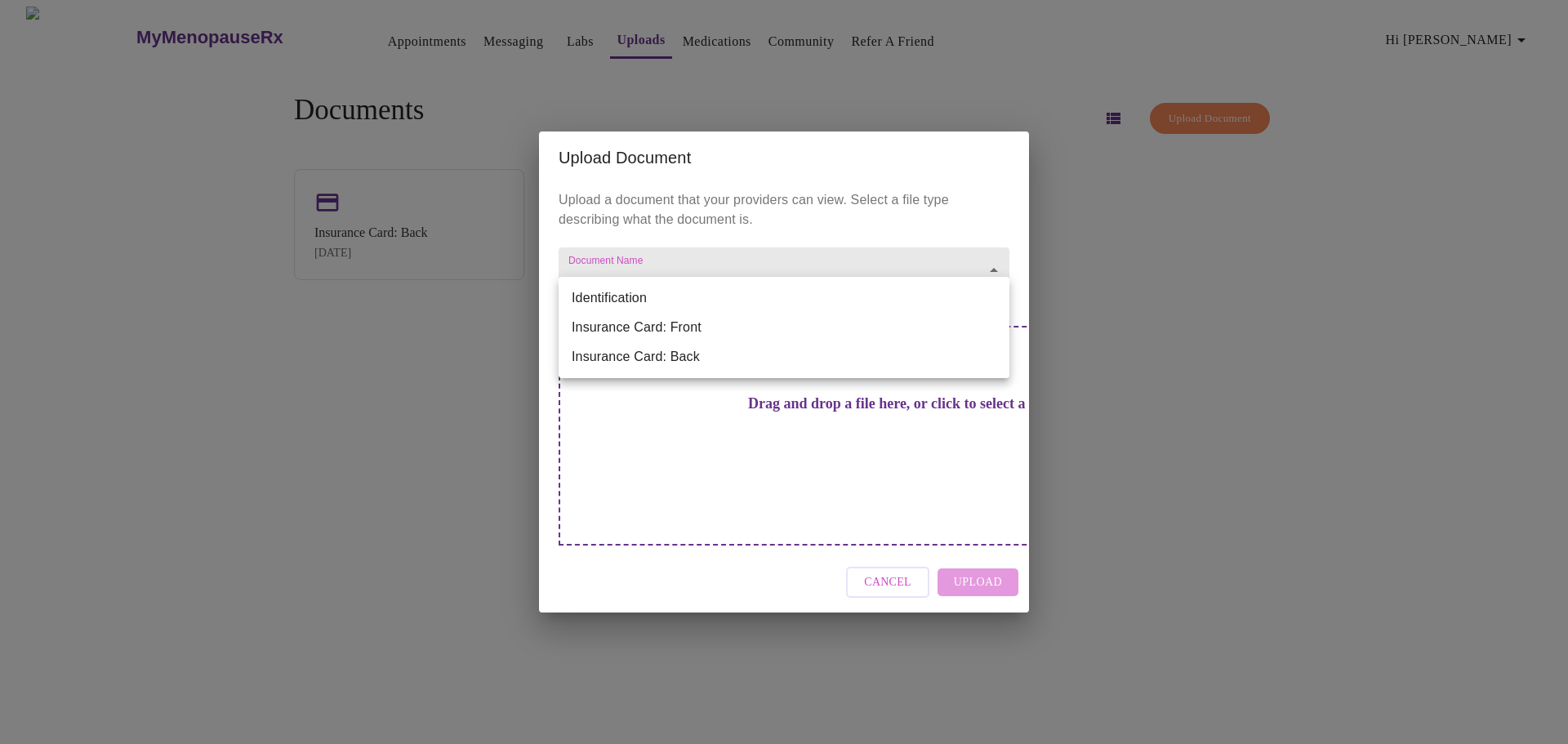
click at [1253, 270] on div at bounding box center [784, 372] width 1568 height 744
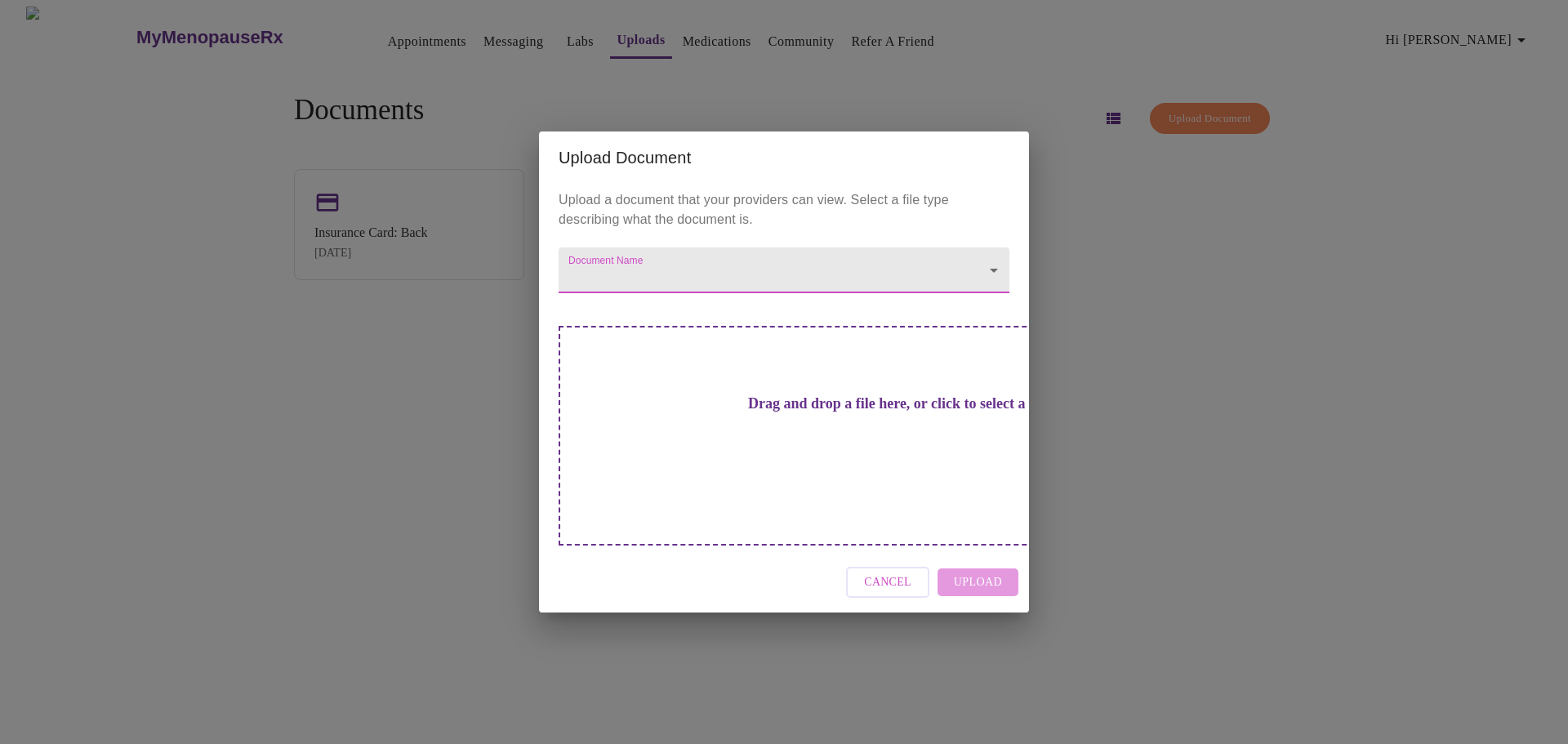
click at [889, 298] on body "MyMenopauseRx Appointments Messaging Labs Uploads Medications Community Refer a…" at bounding box center [784, 378] width 1555 height 744
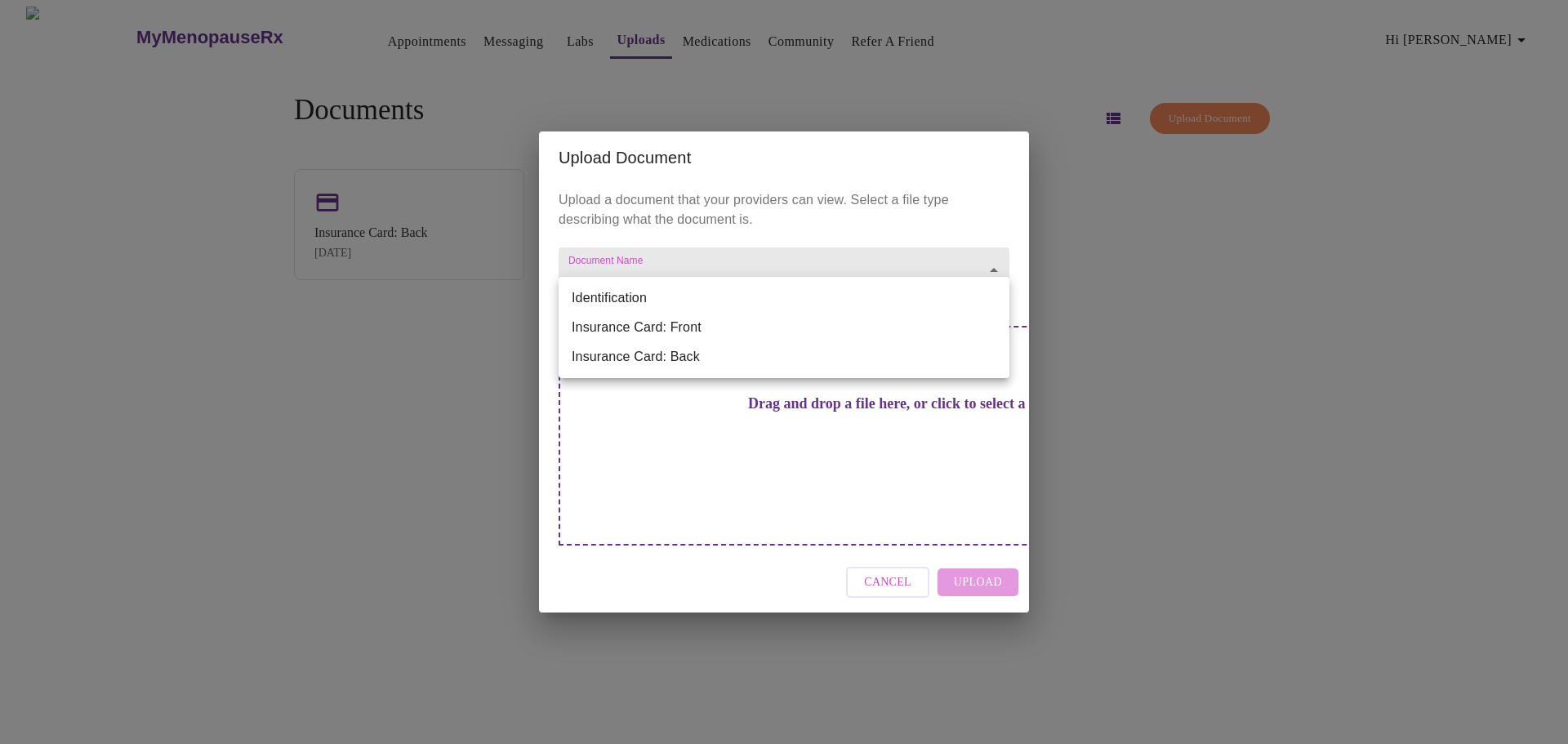
click at [851, 315] on li "Insurance Card: Front" at bounding box center [784, 327] width 451 height 29
type input "Insurance Card: Front"
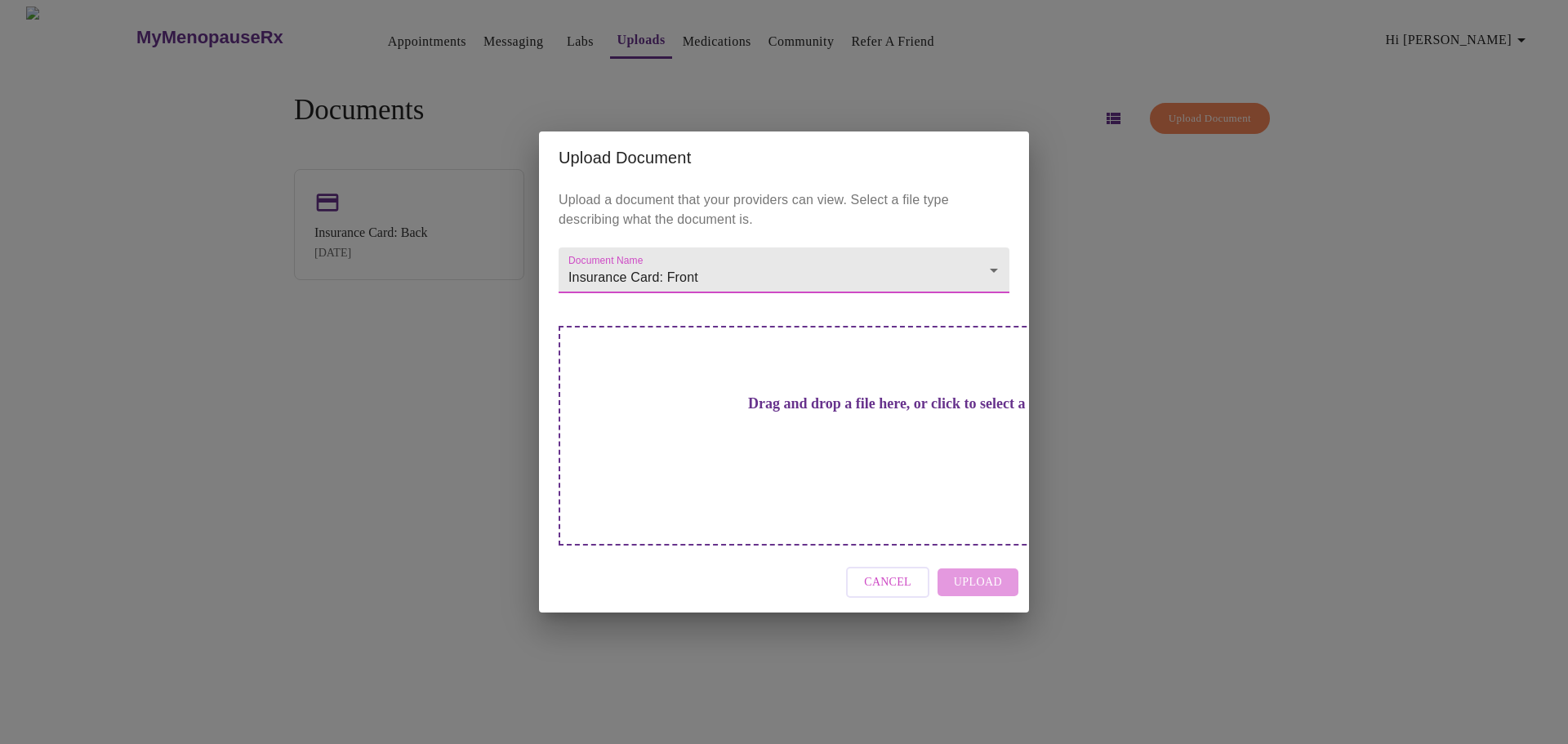
click at [1176, 310] on div "Upload Document Upload a document that your providers can view. Select a file t…" at bounding box center [784, 372] width 1568 height 744
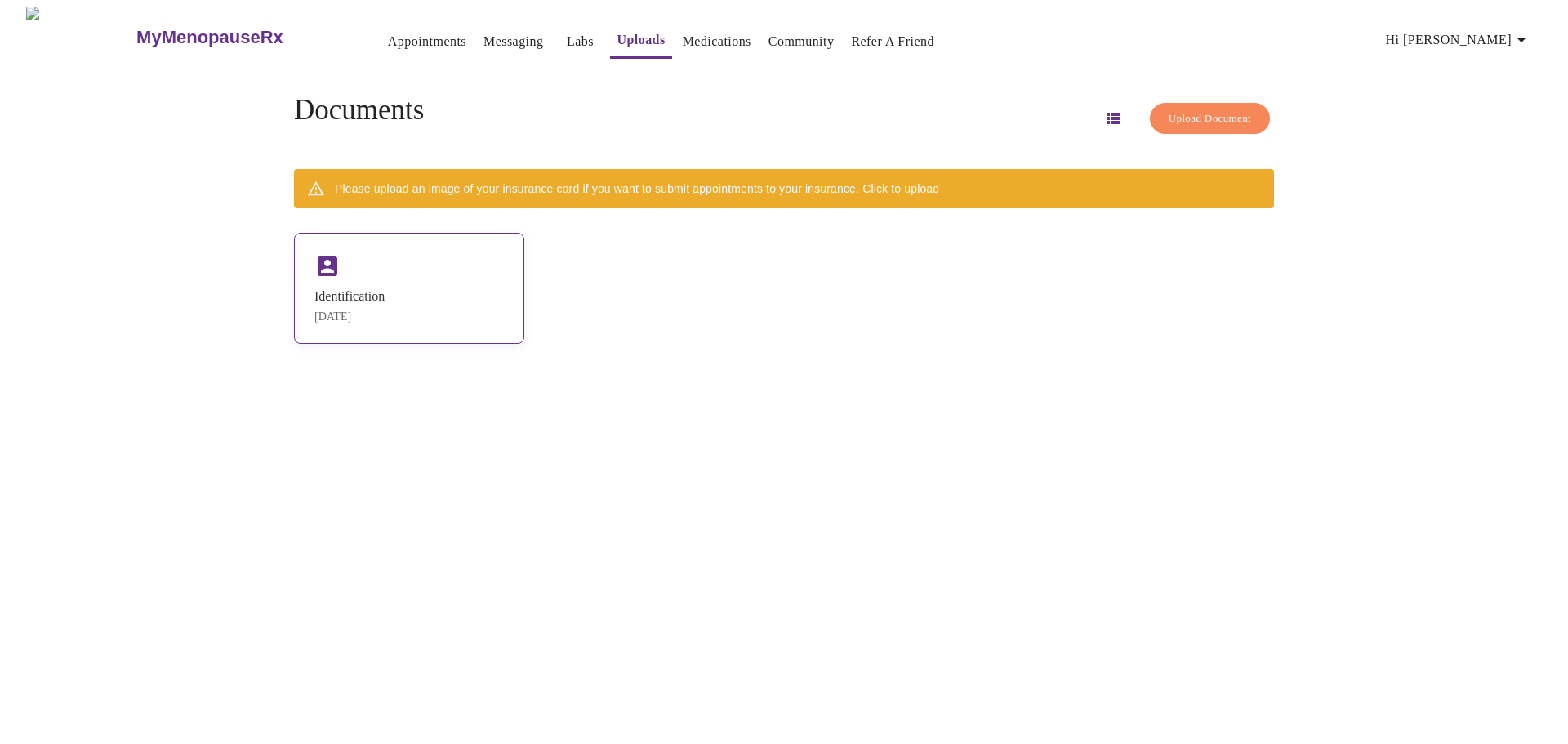
click at [385, 323] on div "[DATE]" at bounding box center [349, 316] width 70 height 13
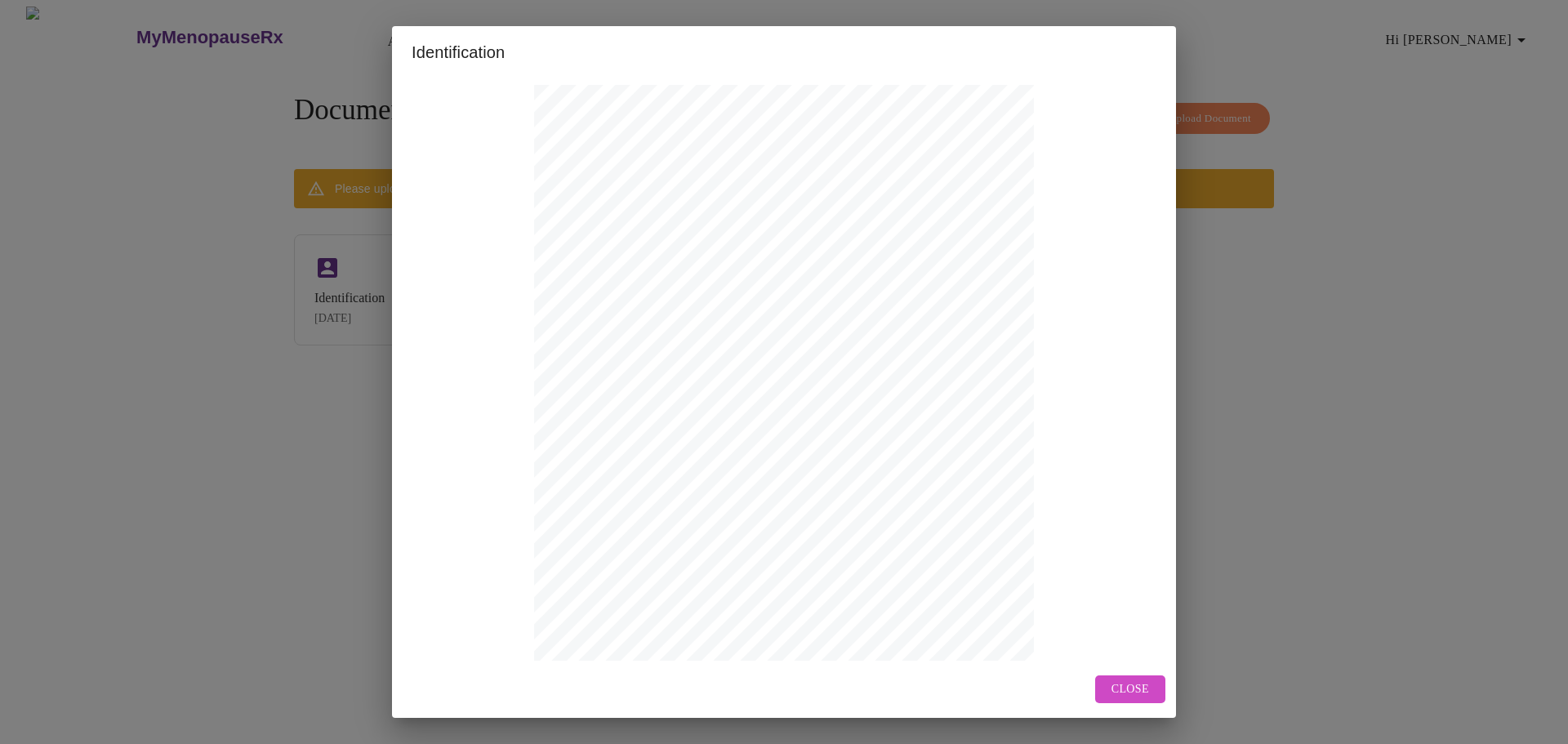
click at [1151, 684] on button "Close" at bounding box center [1130, 690] width 70 height 29
